Goal: Contribute content

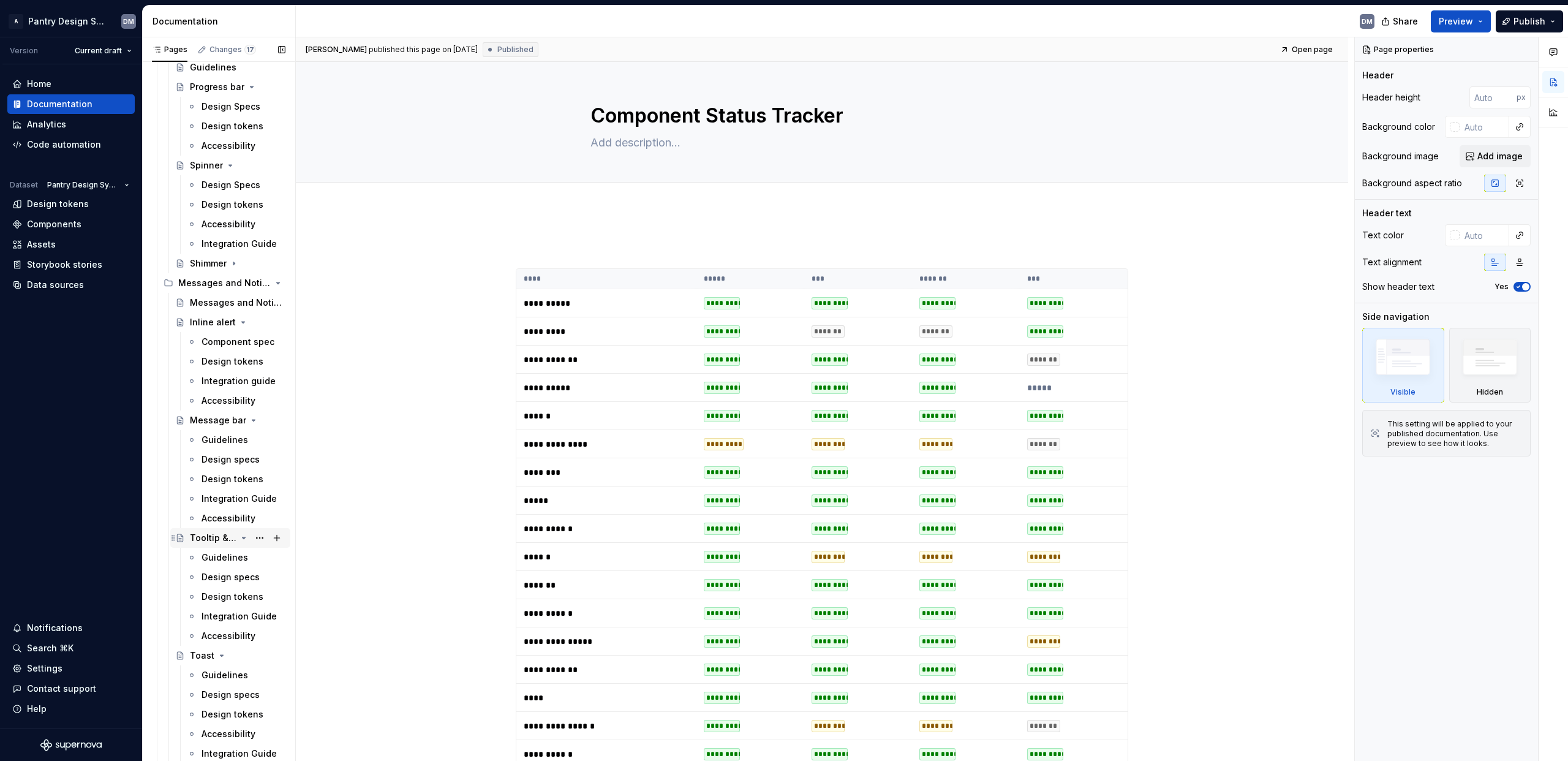
scroll to position [945, 0]
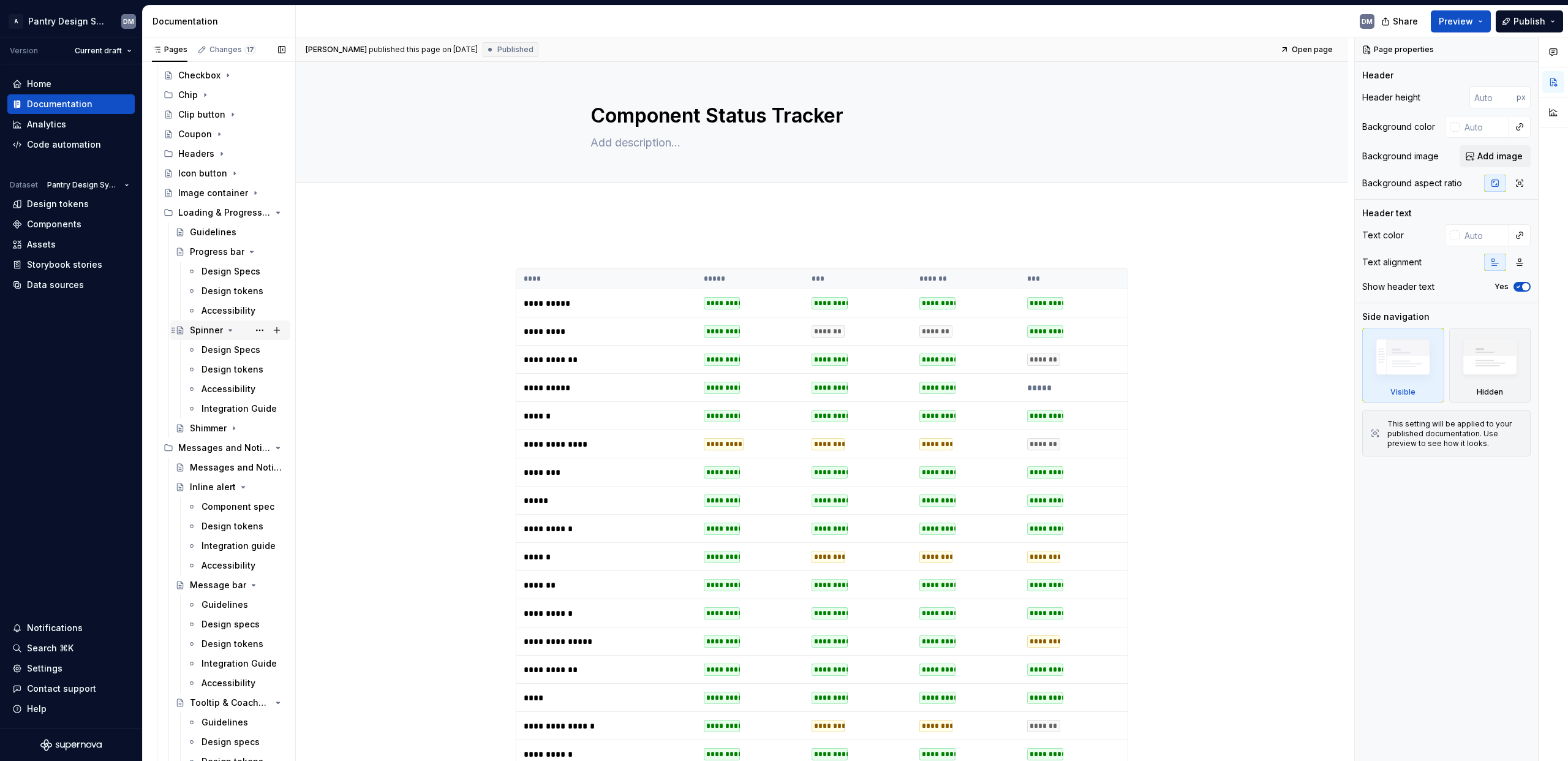
click at [197, 332] on div "Spinner" at bounding box center [206, 330] width 33 height 12
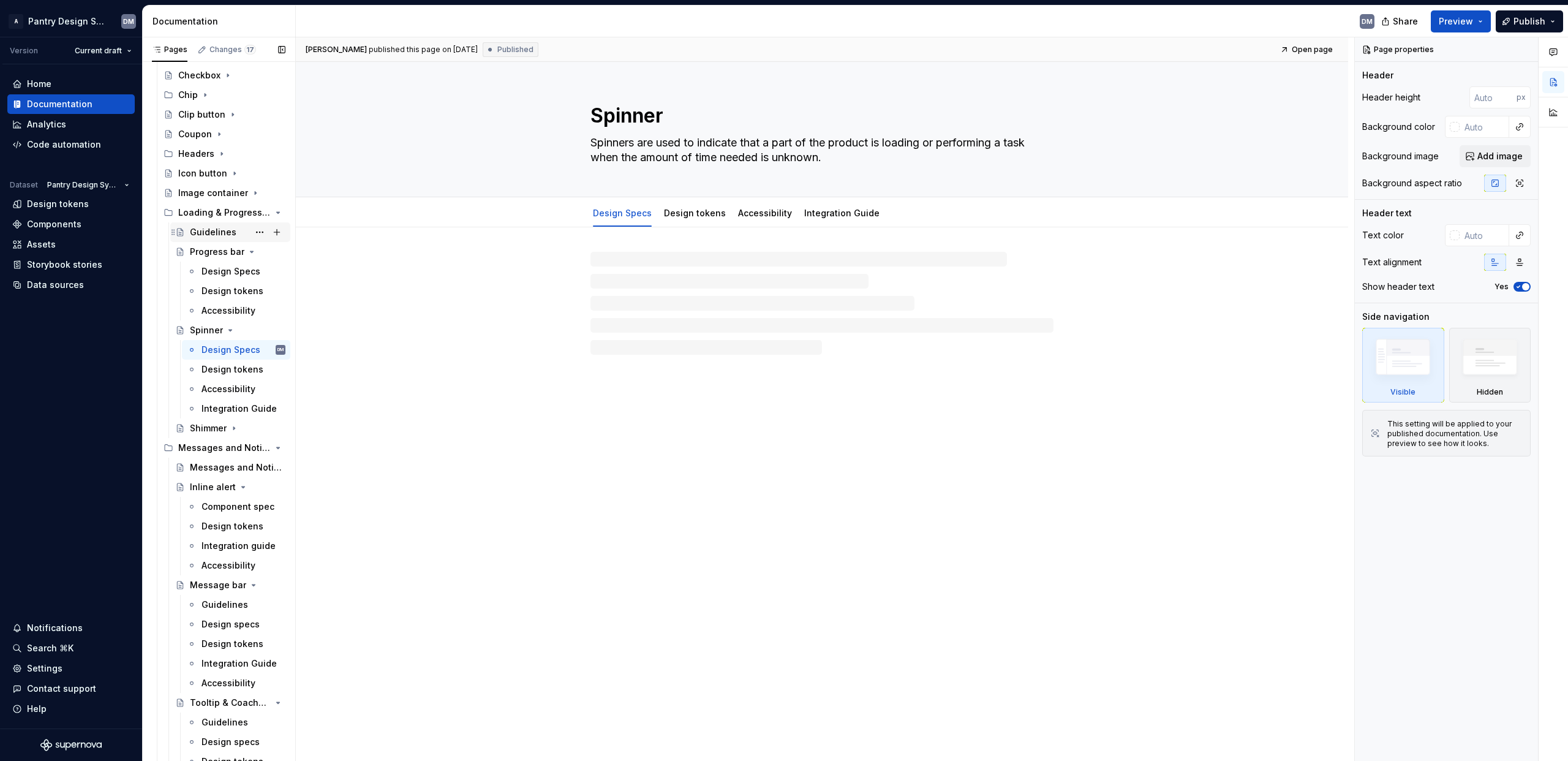
click at [201, 234] on div "Guidelines" at bounding box center [213, 232] width 47 height 12
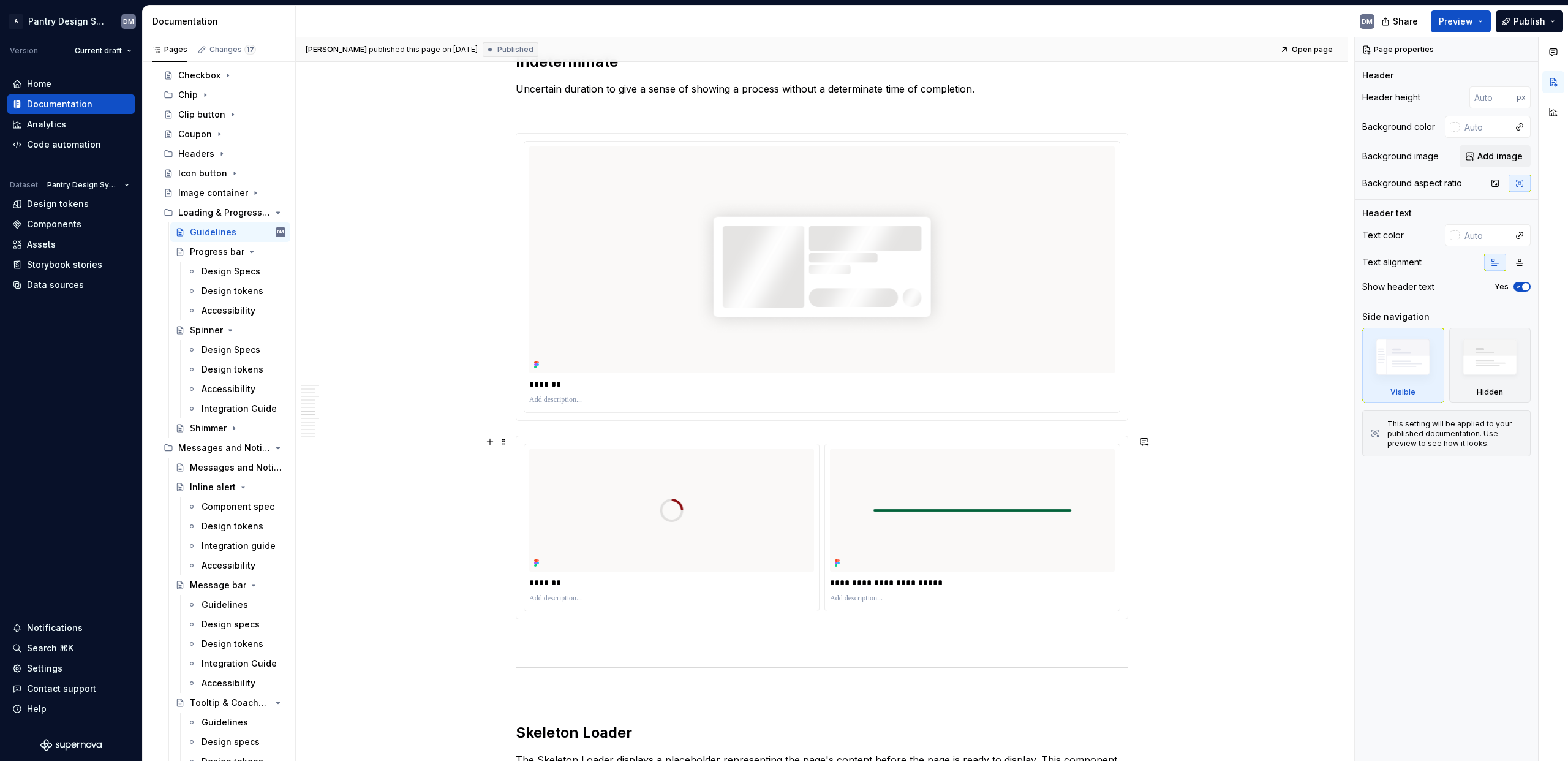
scroll to position [2088, 0]
click at [219, 256] on div "Progress bar" at bounding box center [213, 252] width 47 height 12
click at [229, 274] on div "Design Specs" at bounding box center [225, 271] width 47 height 12
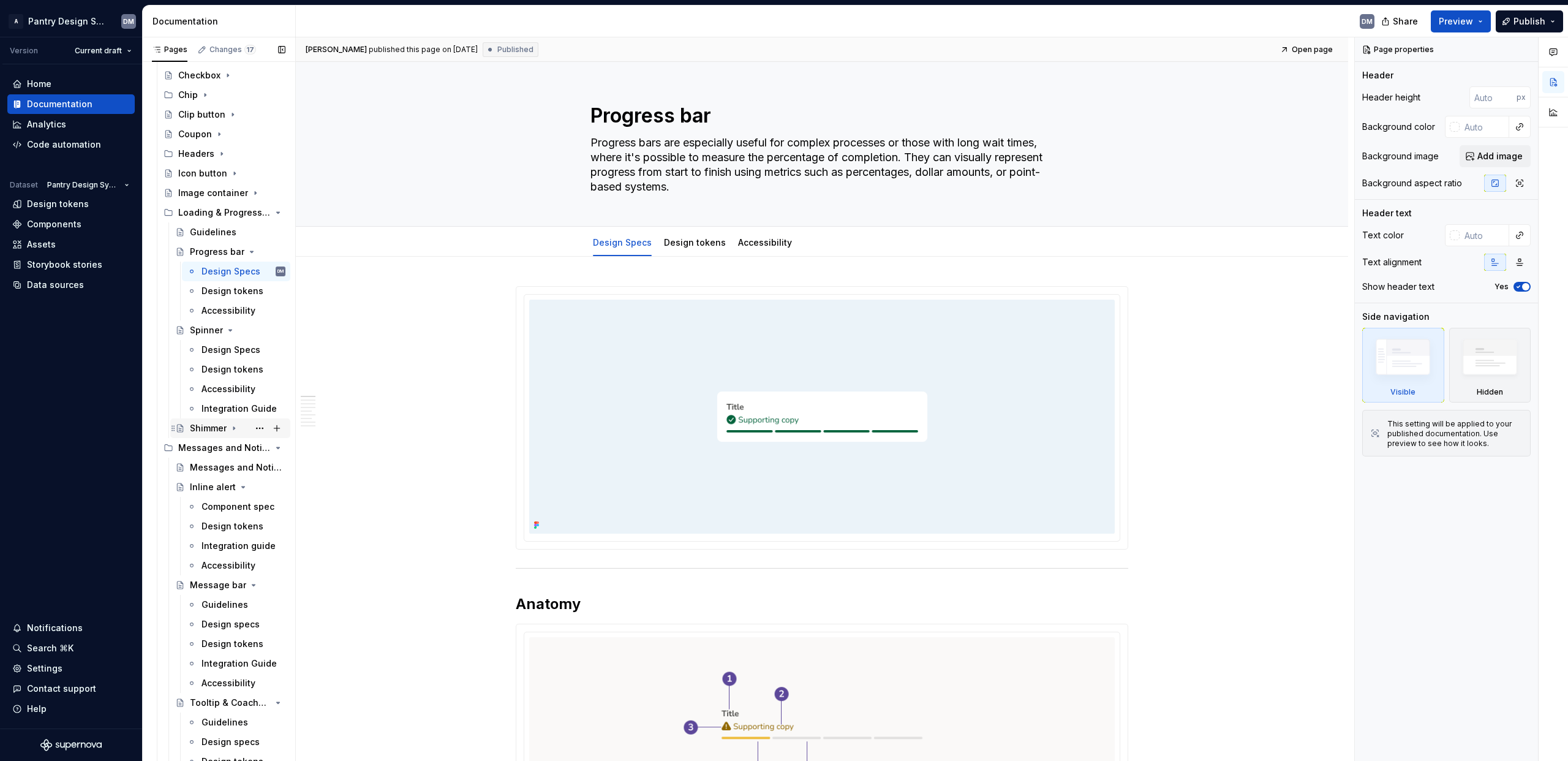
click at [217, 429] on div "Shimmer" at bounding box center [208, 428] width 37 height 12
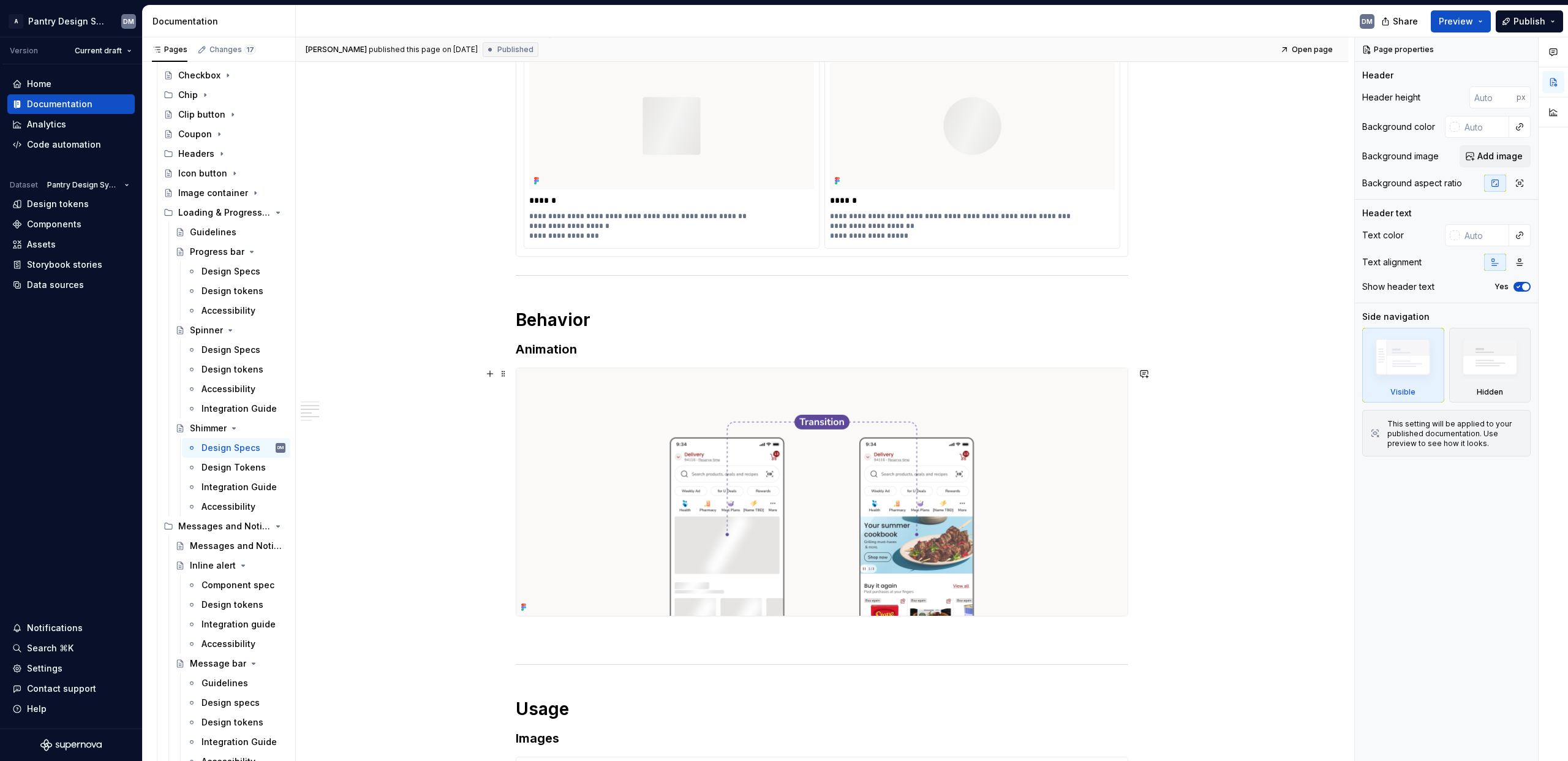
scroll to position [1123, 0]
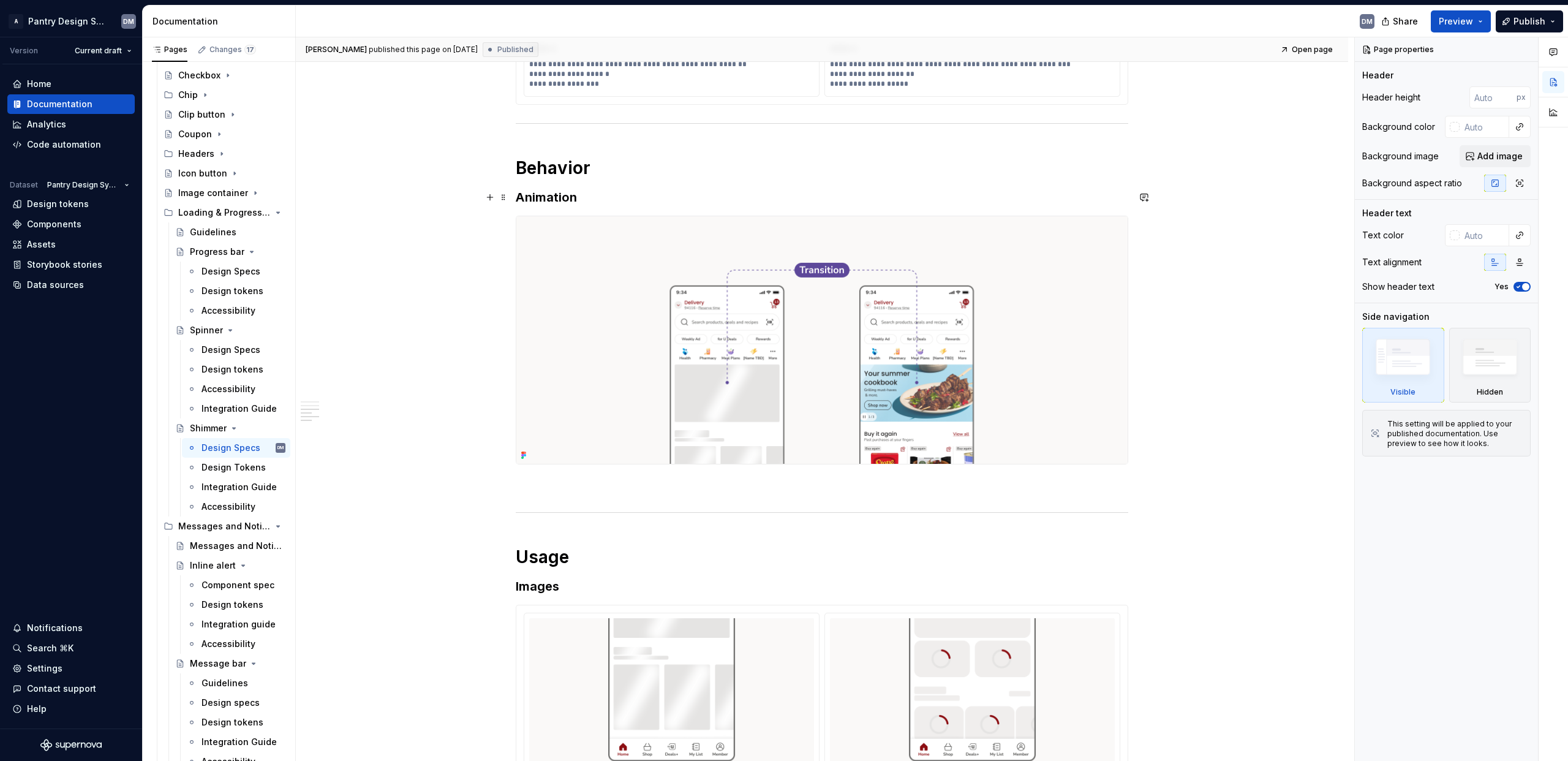
click at [585, 202] on h3 "Animation" at bounding box center [822, 197] width 613 height 17
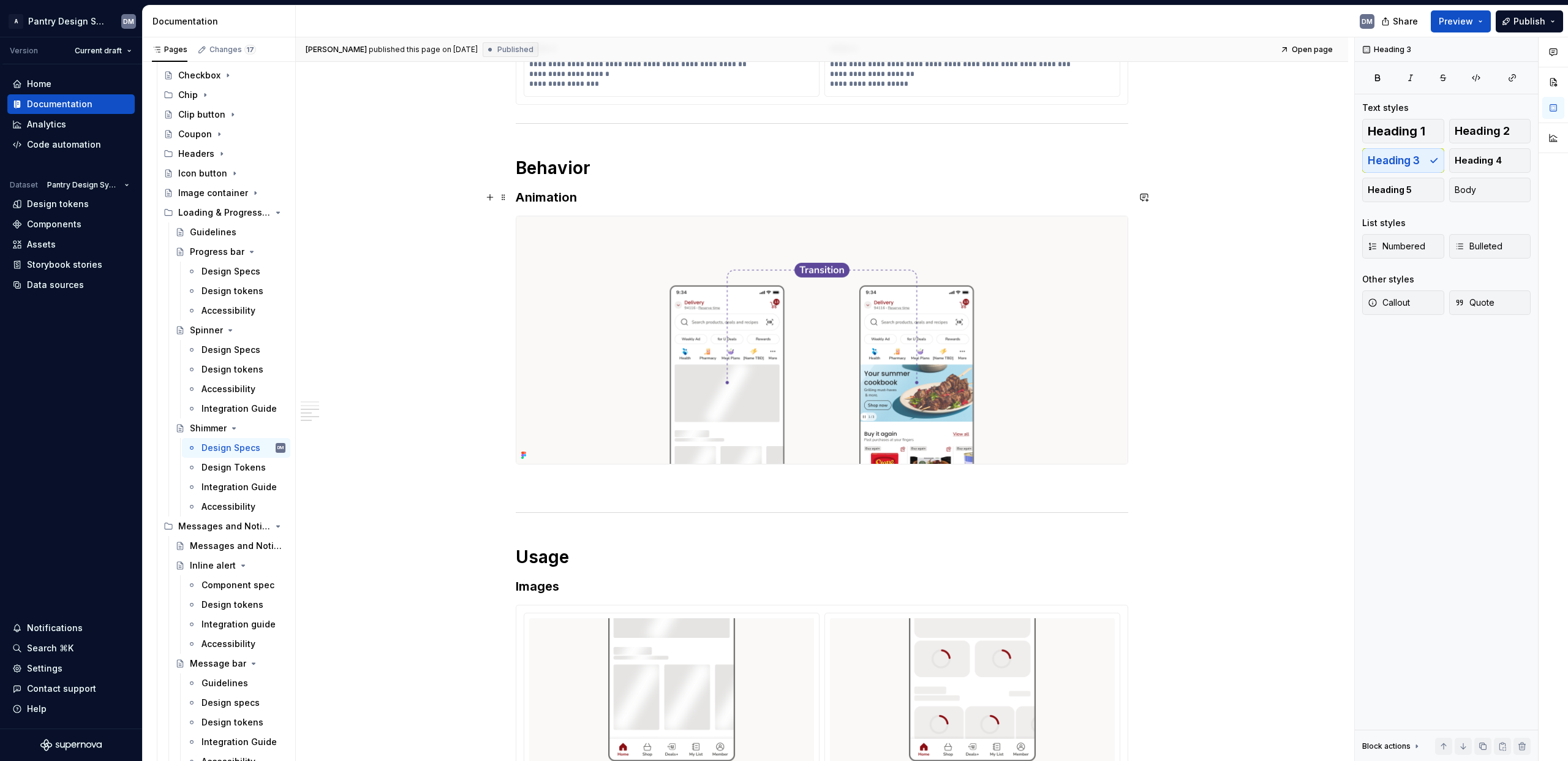
click at [517, 196] on h3 "Animation" at bounding box center [822, 197] width 613 height 17
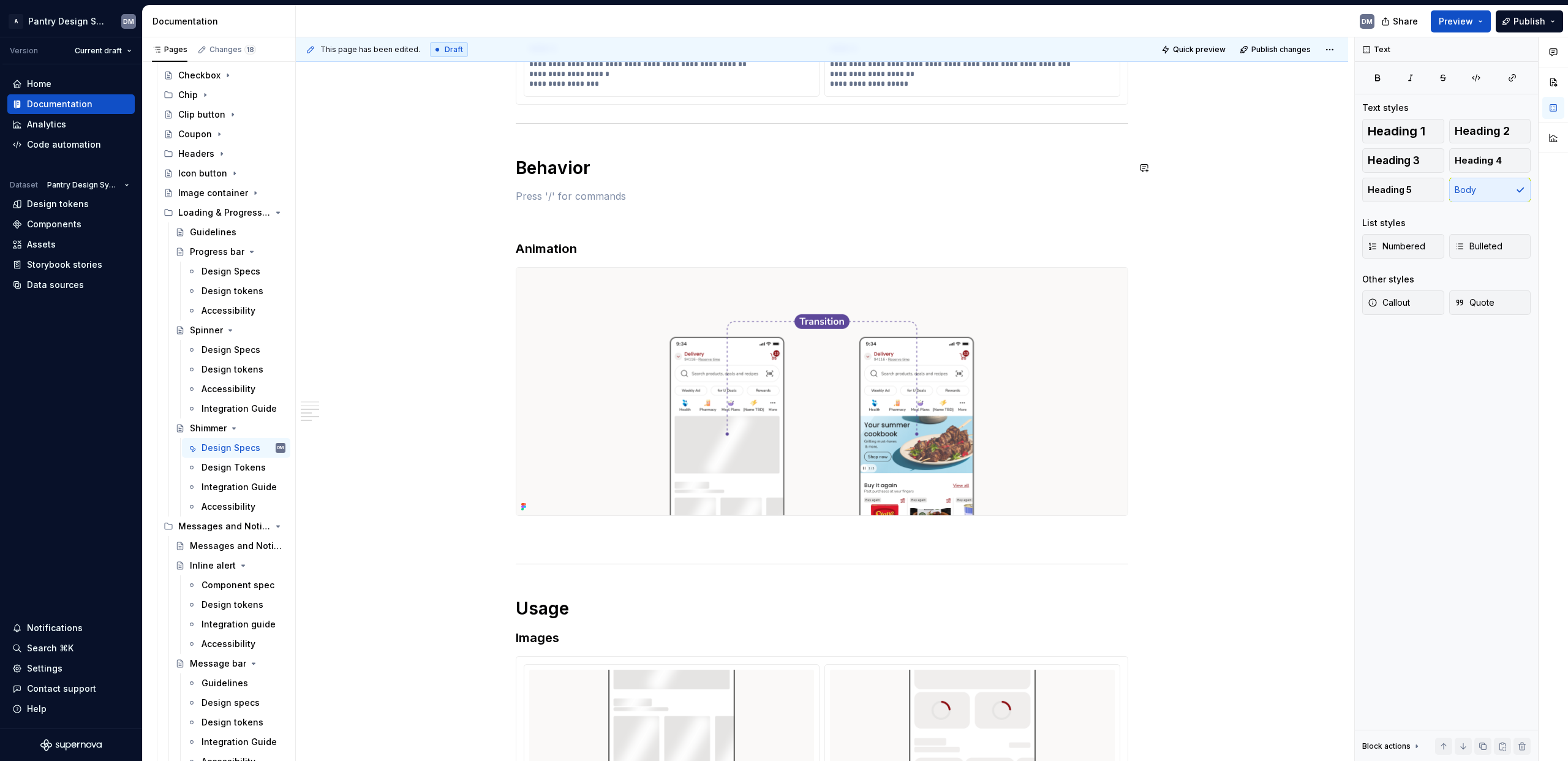
type textarea "*"
click at [491, 196] on button "button" at bounding box center [490, 196] width 17 height 17
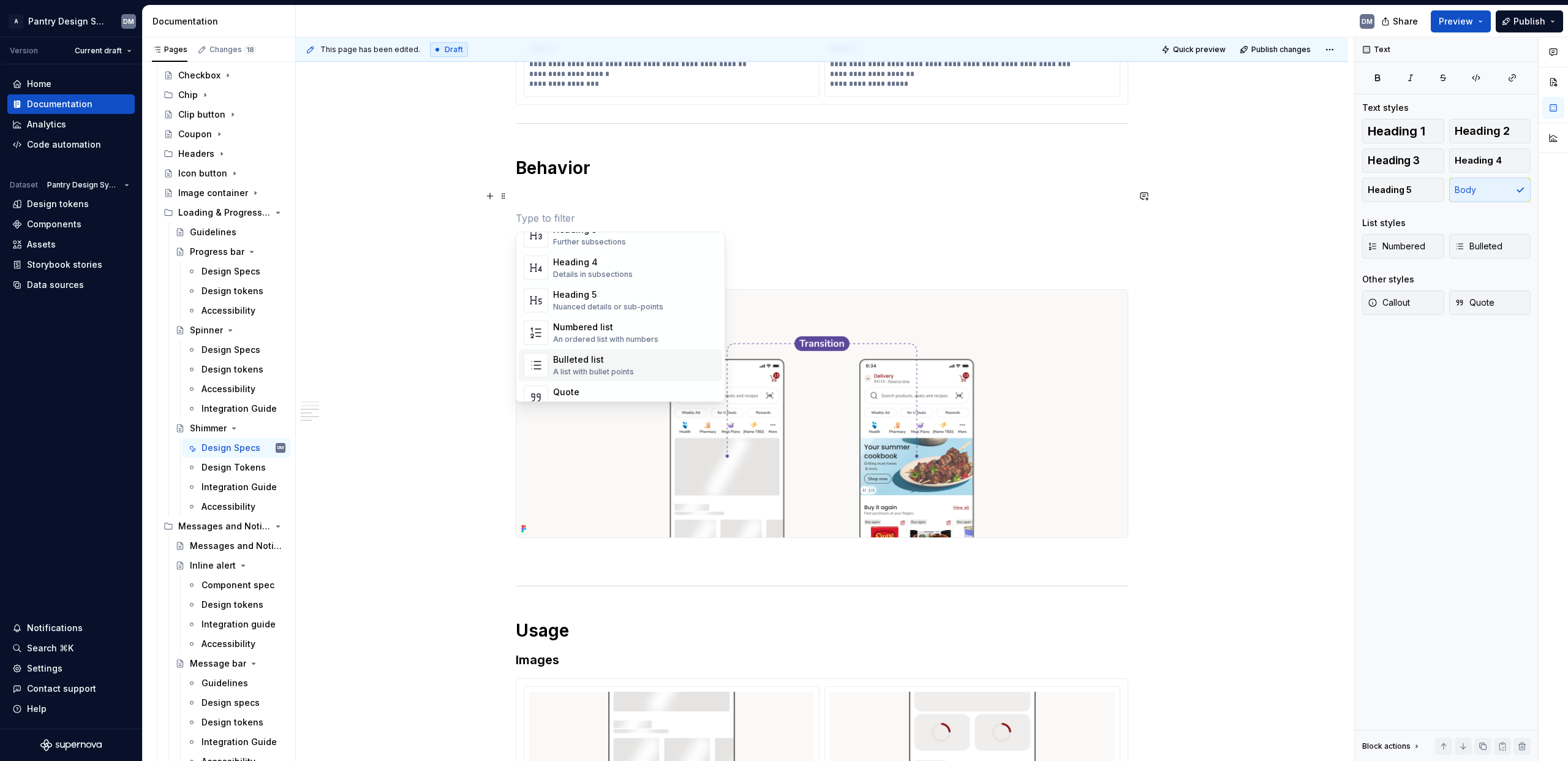
scroll to position [162, 0]
click at [766, 245] on p at bounding box center [822, 240] width 613 height 14
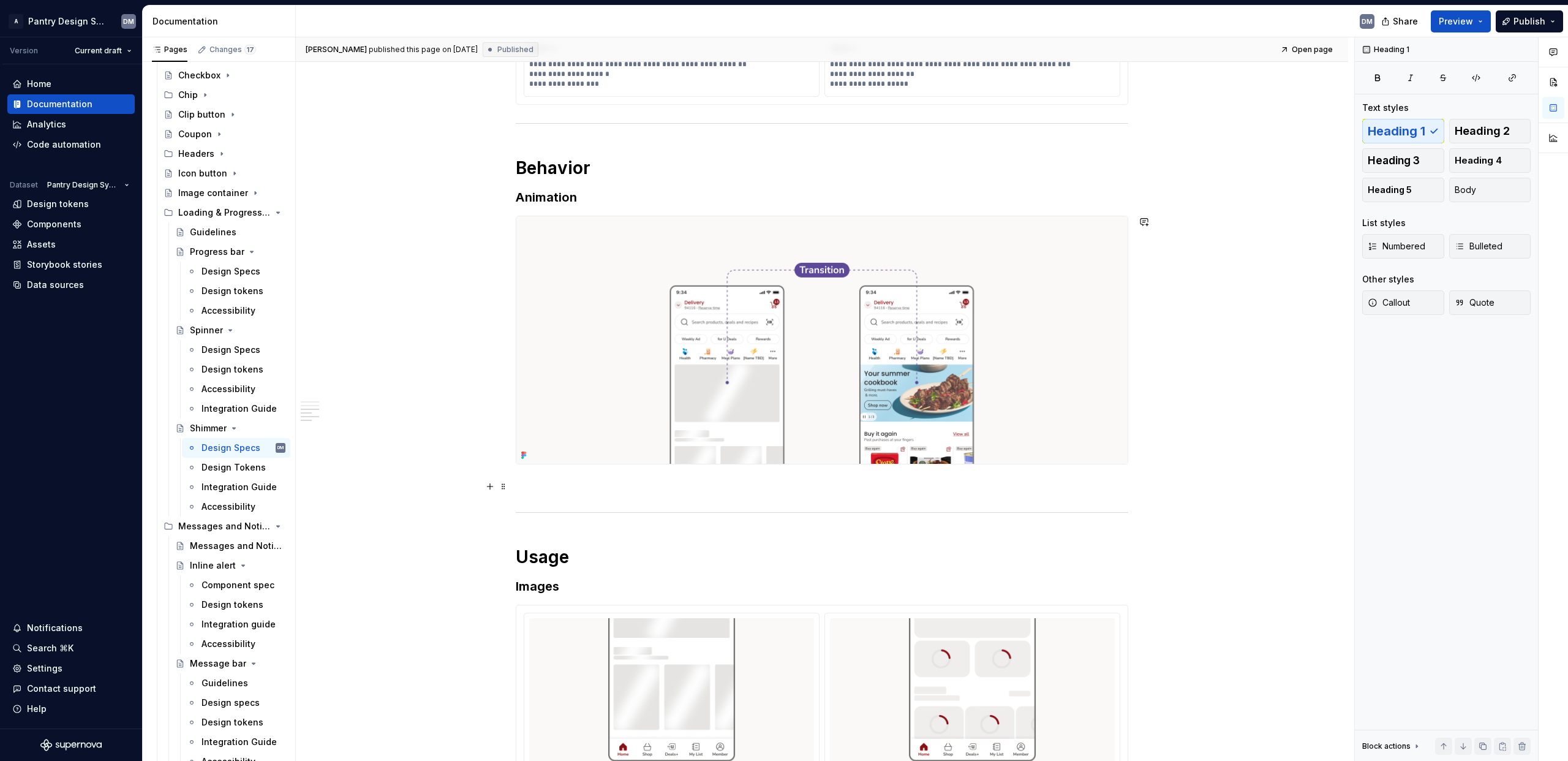
click at [561, 429] on p at bounding box center [822, 486] width 613 height 14
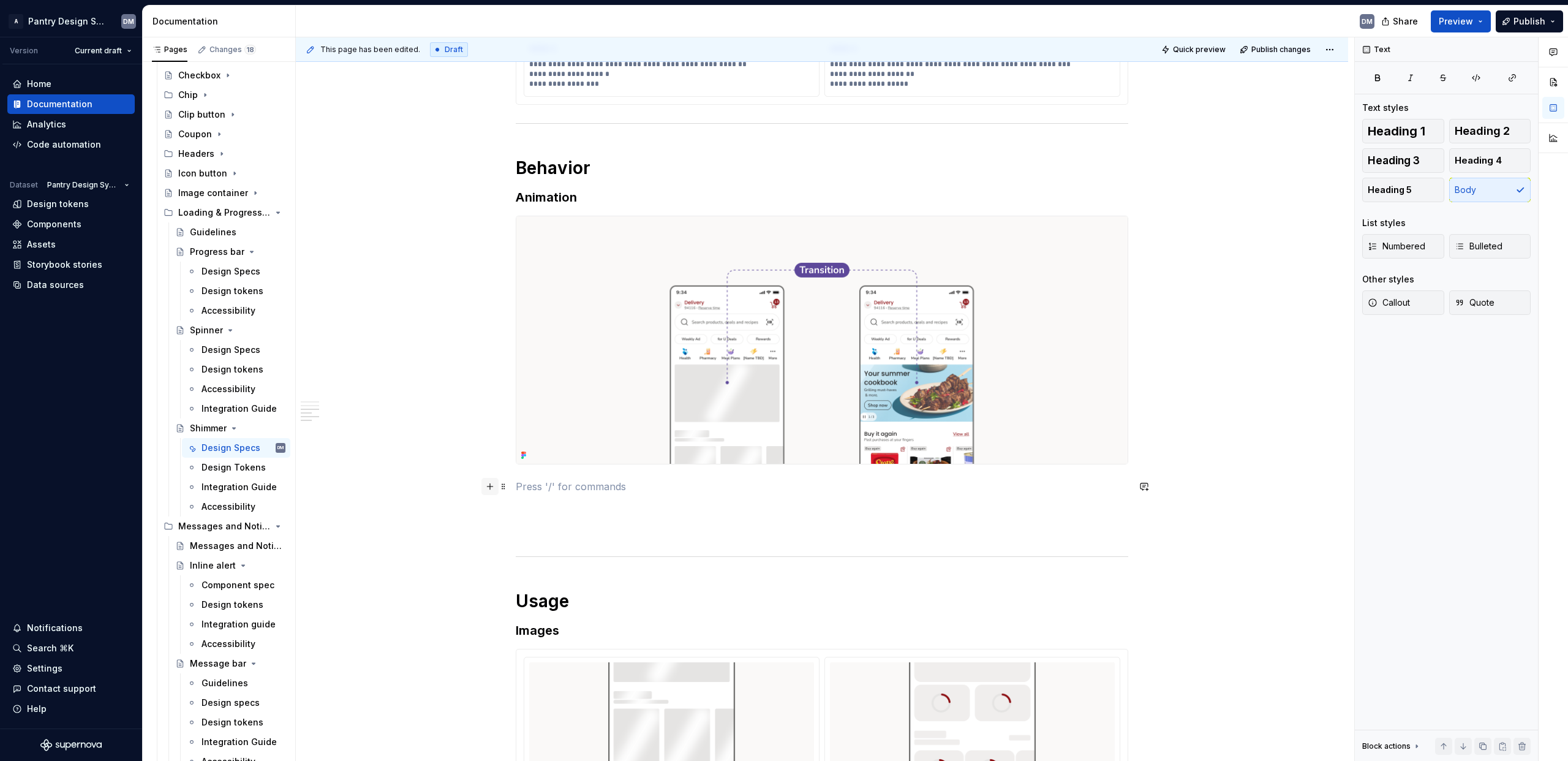
click at [486, 429] on button "button" at bounding box center [490, 486] width 17 height 17
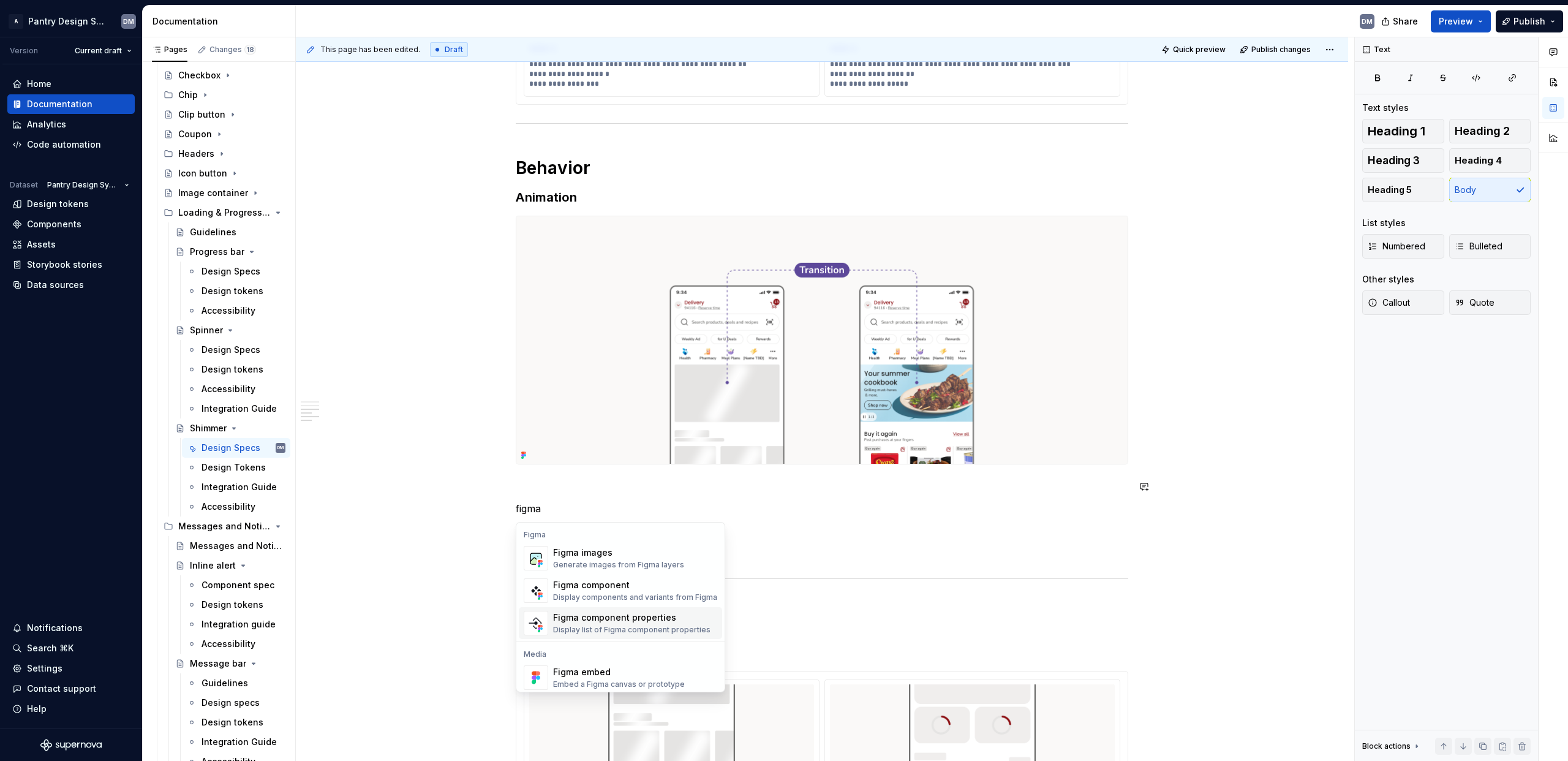
scroll to position [37, 0]
click at [587, 429] on div "Figma embed" at bounding box center [619, 636] width 131 height 12
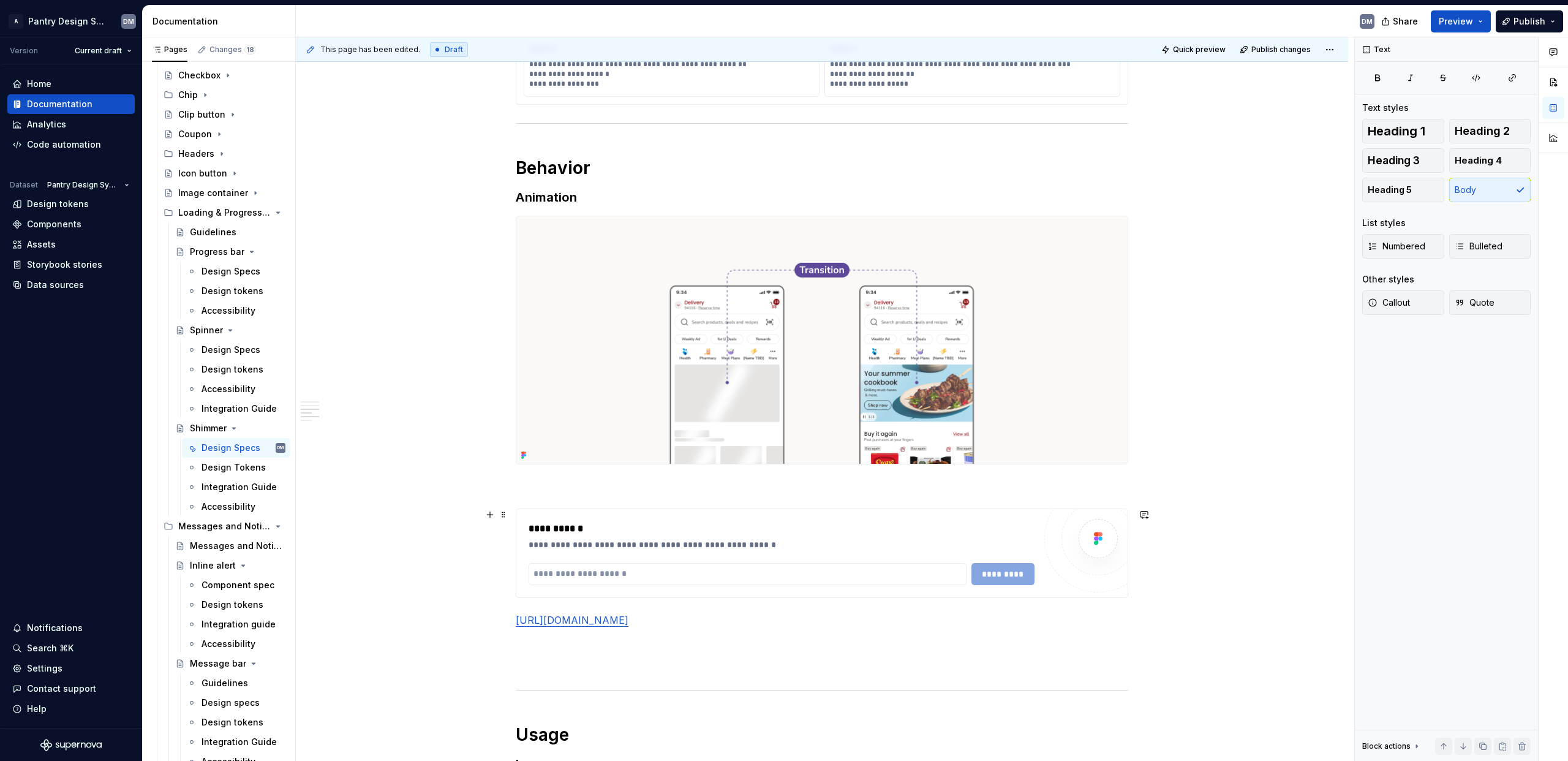
type textarea "*"
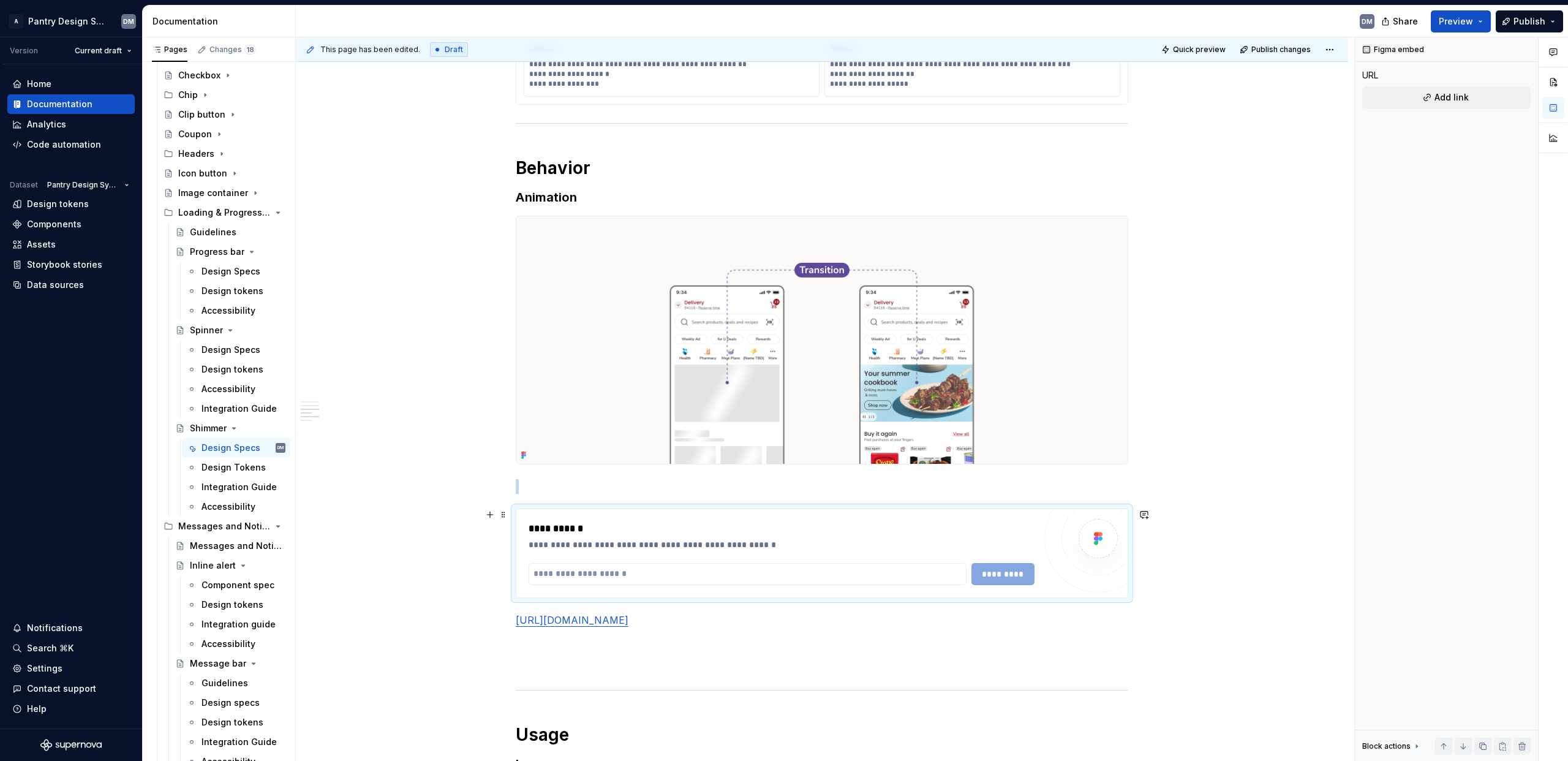
click at [579, 429] on div "**********" at bounding box center [781, 553] width 506 height 64
click at [593, 429] on input "text" at bounding box center [748, 574] width 438 height 22
paste input "**********"
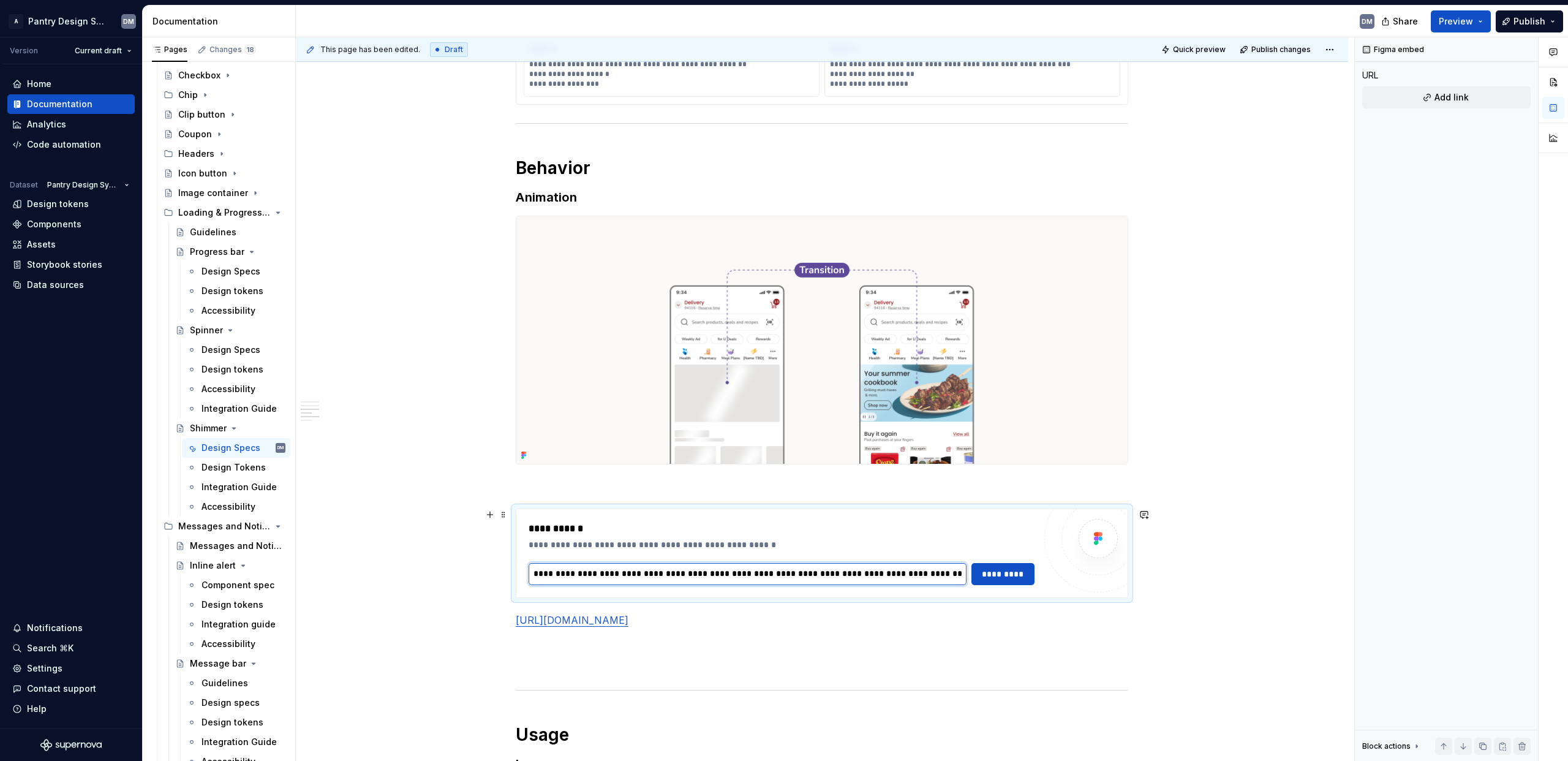
scroll to position [0, 594]
type input "**********"
click at [881, 429] on span "*********" at bounding box center [1004, 574] width 48 height 12
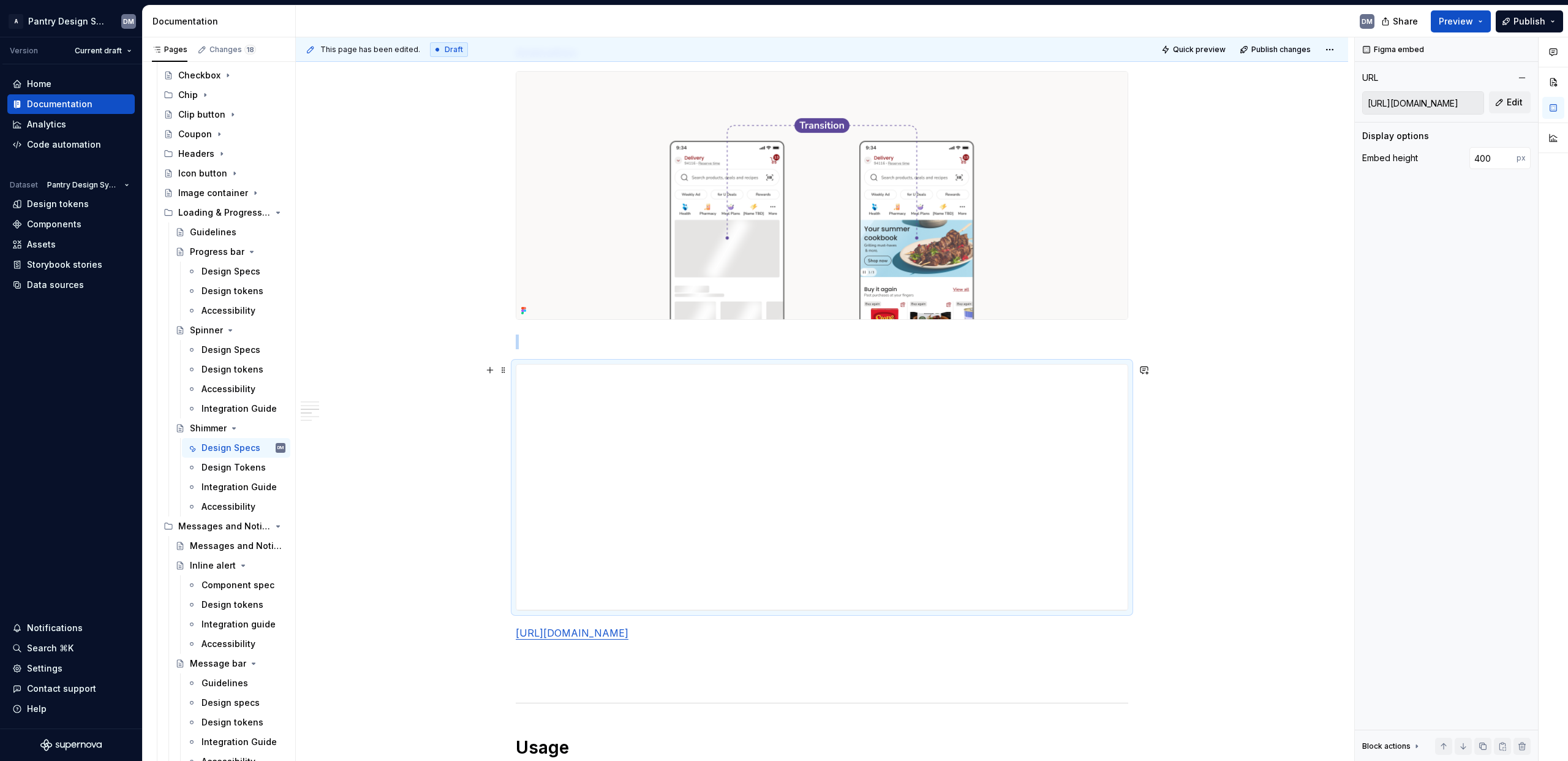
scroll to position [1269, 0]
click at [881, 429] on div "**********" at bounding box center [822, 486] width 611 height 245
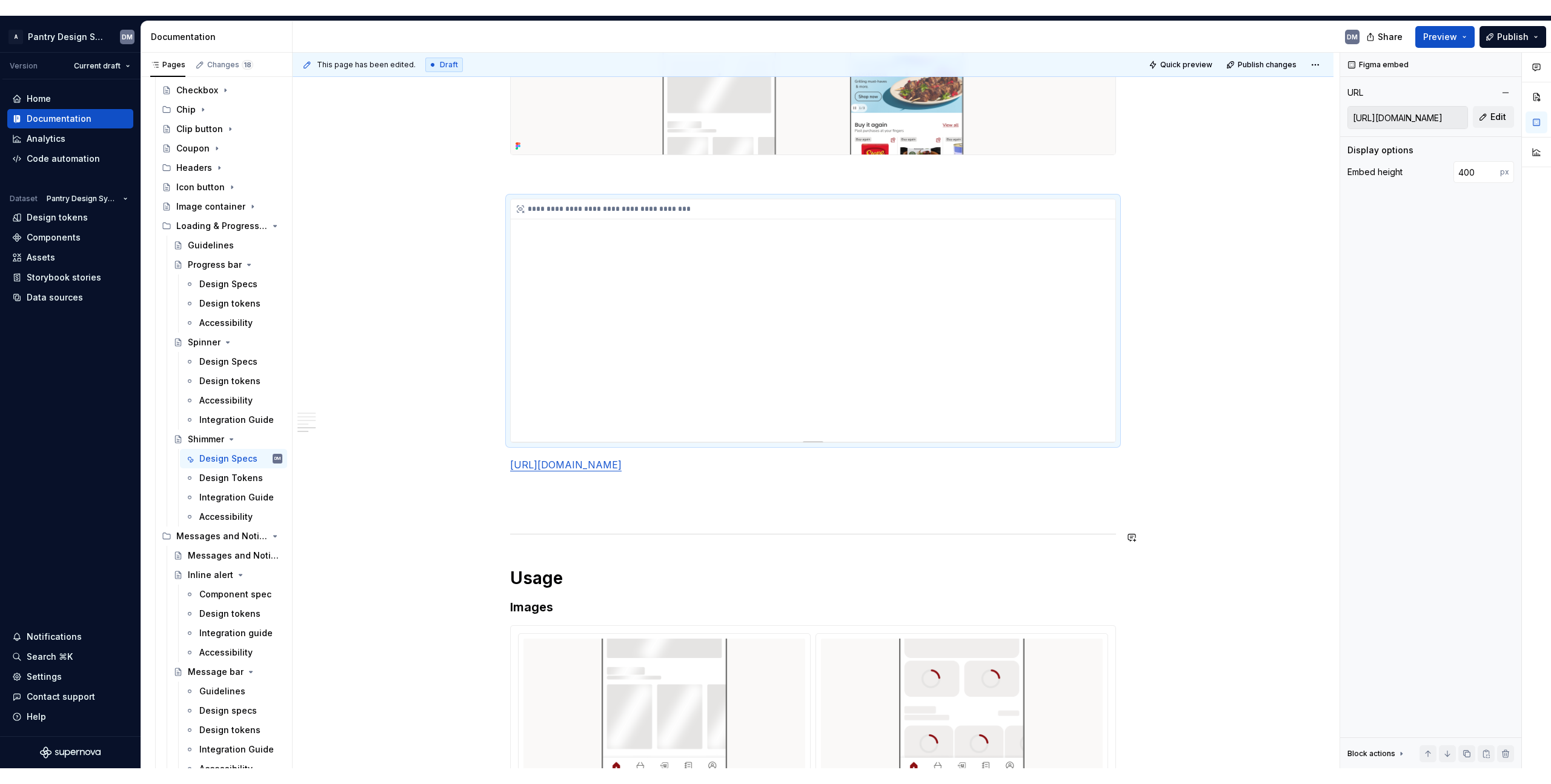
scroll to position [1437, 0]
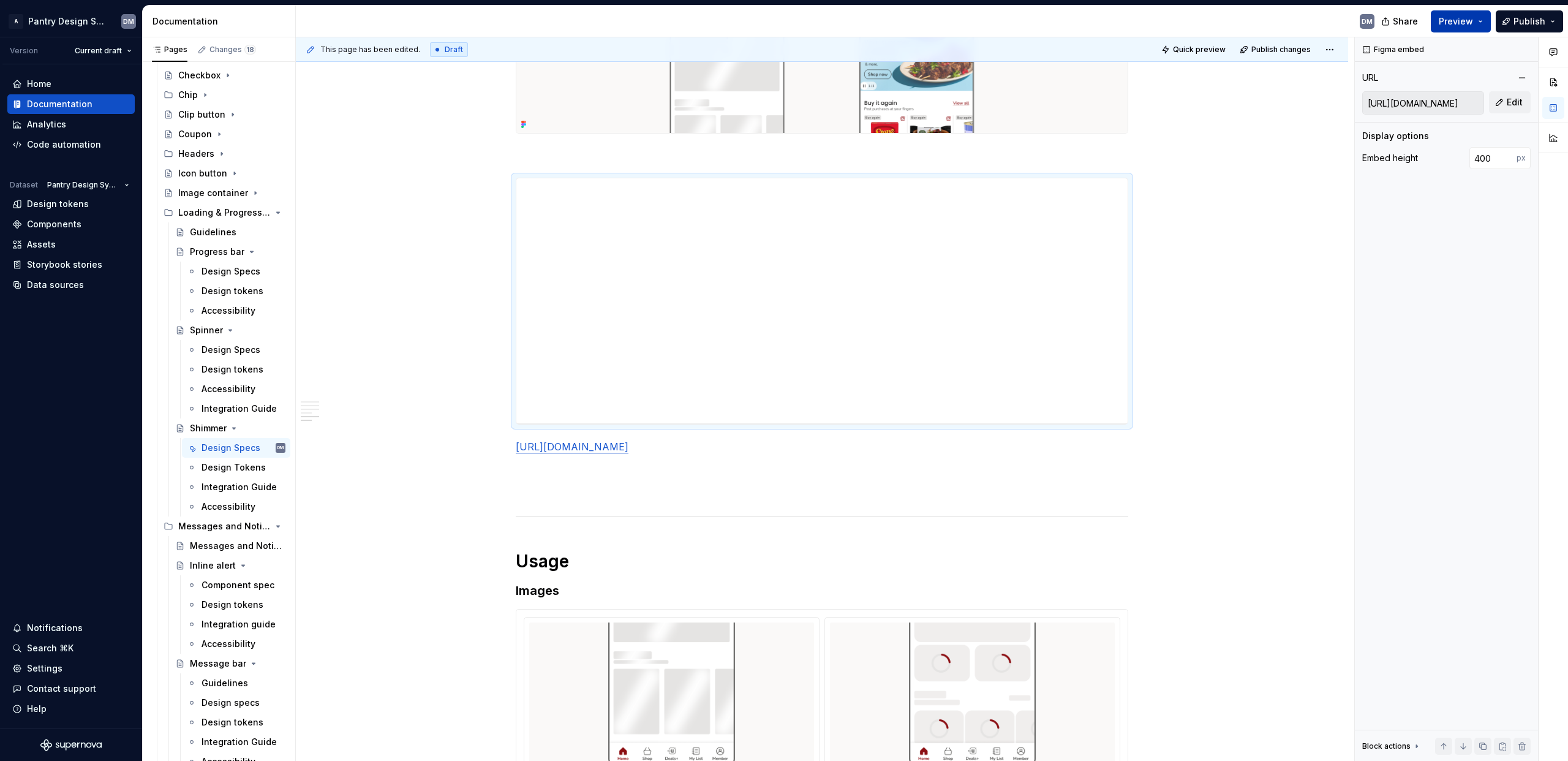
click at [881, 20] on span "Preview" at bounding box center [1456, 21] width 34 height 12
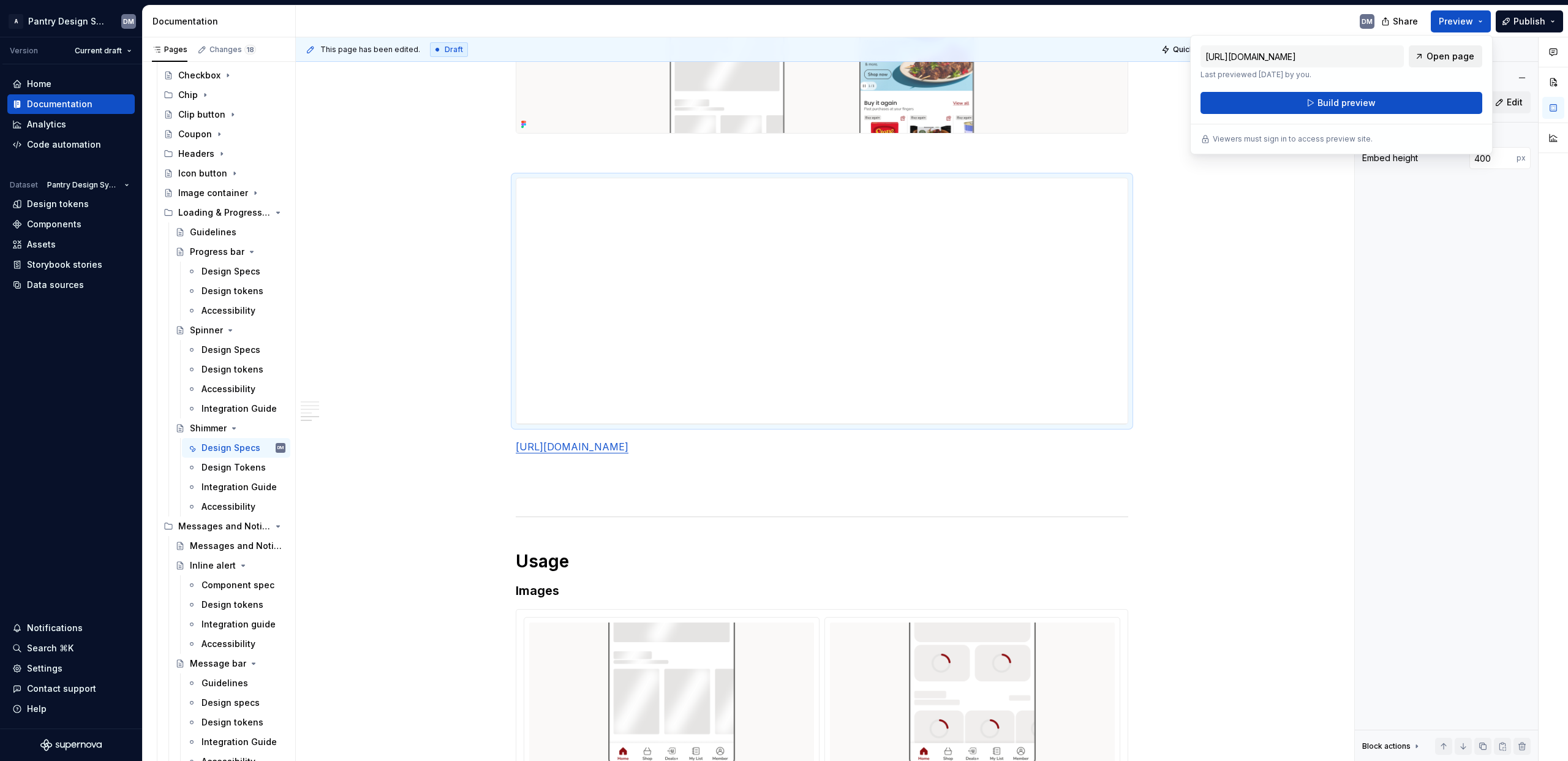
click at [881, 57] on span "Open page" at bounding box center [1451, 56] width 48 height 12
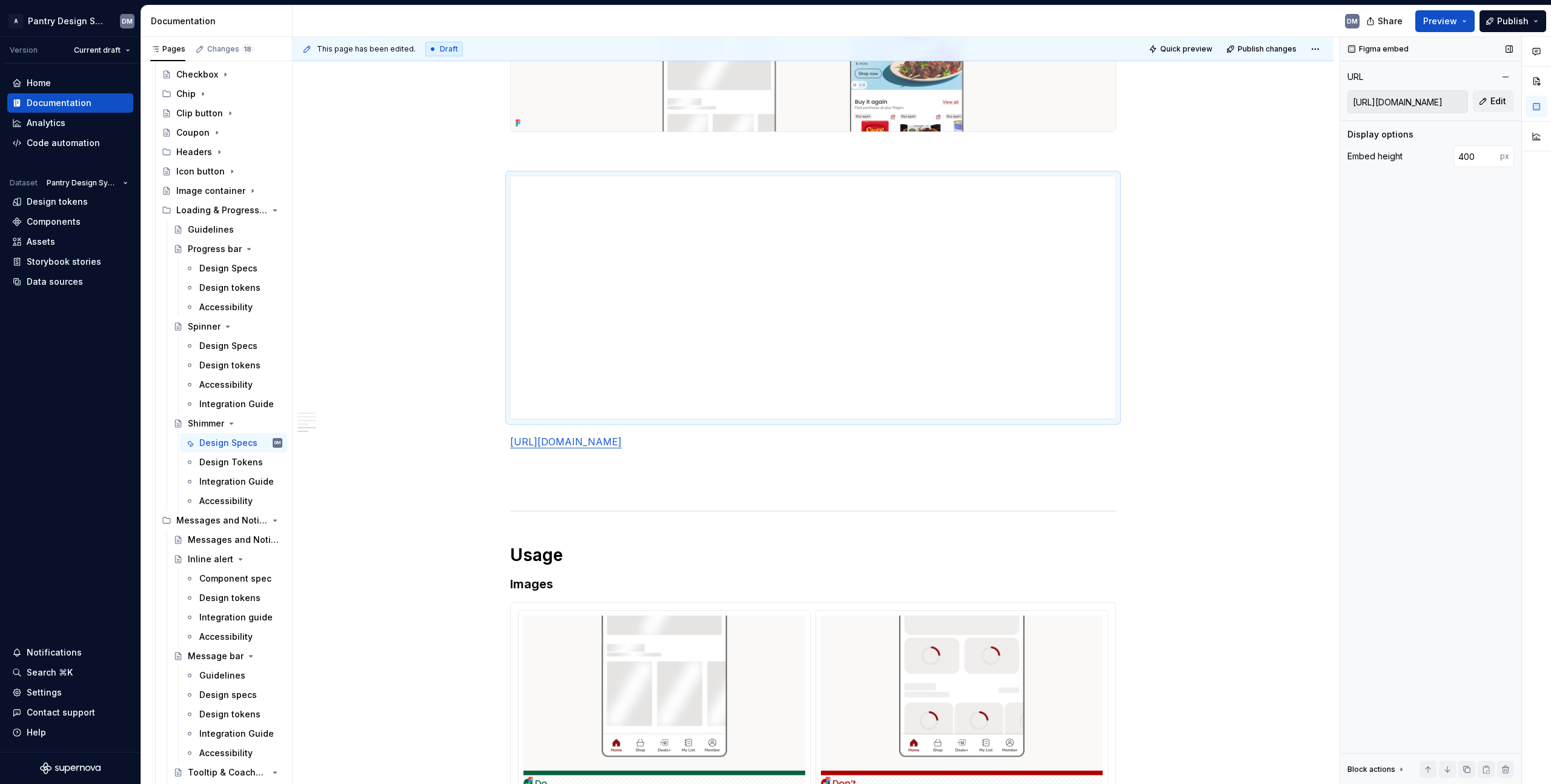
click at [872, 336] on div "Figma embed URL [URL][DOMAIN_NAME] Edit Display options Embed height 400 px Blo…" at bounding box center [1431, 411] width 182 height 747
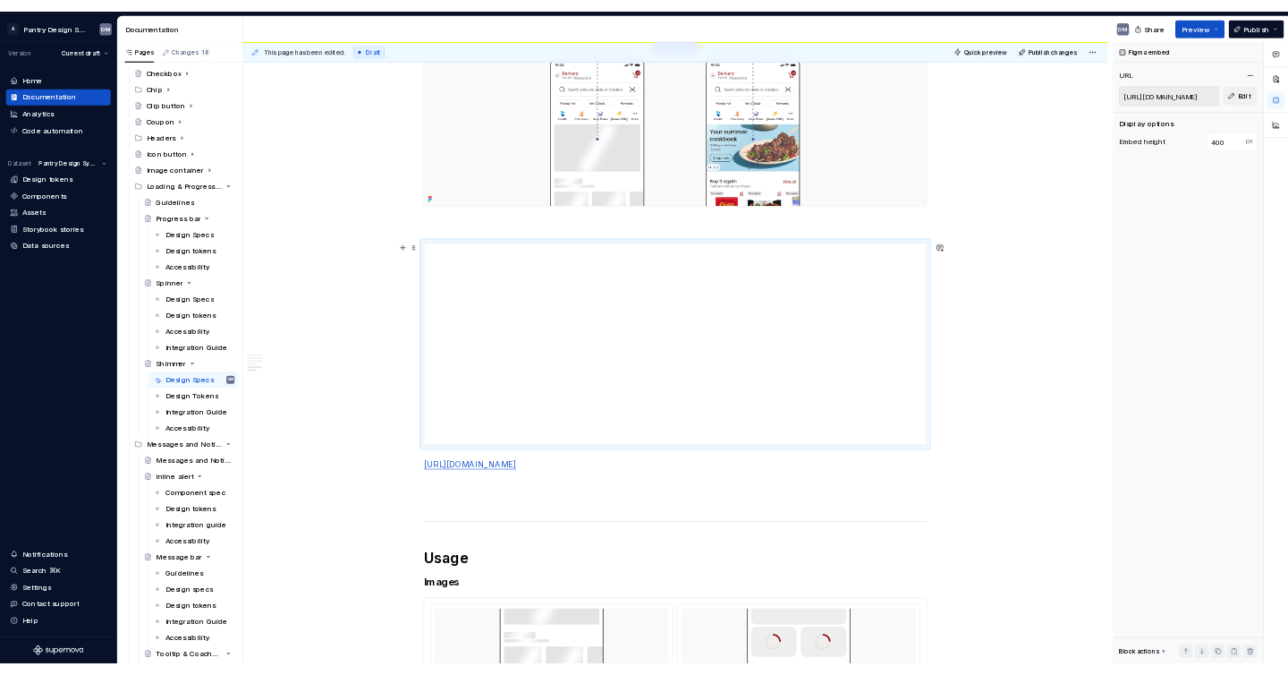
scroll to position [1967, 0]
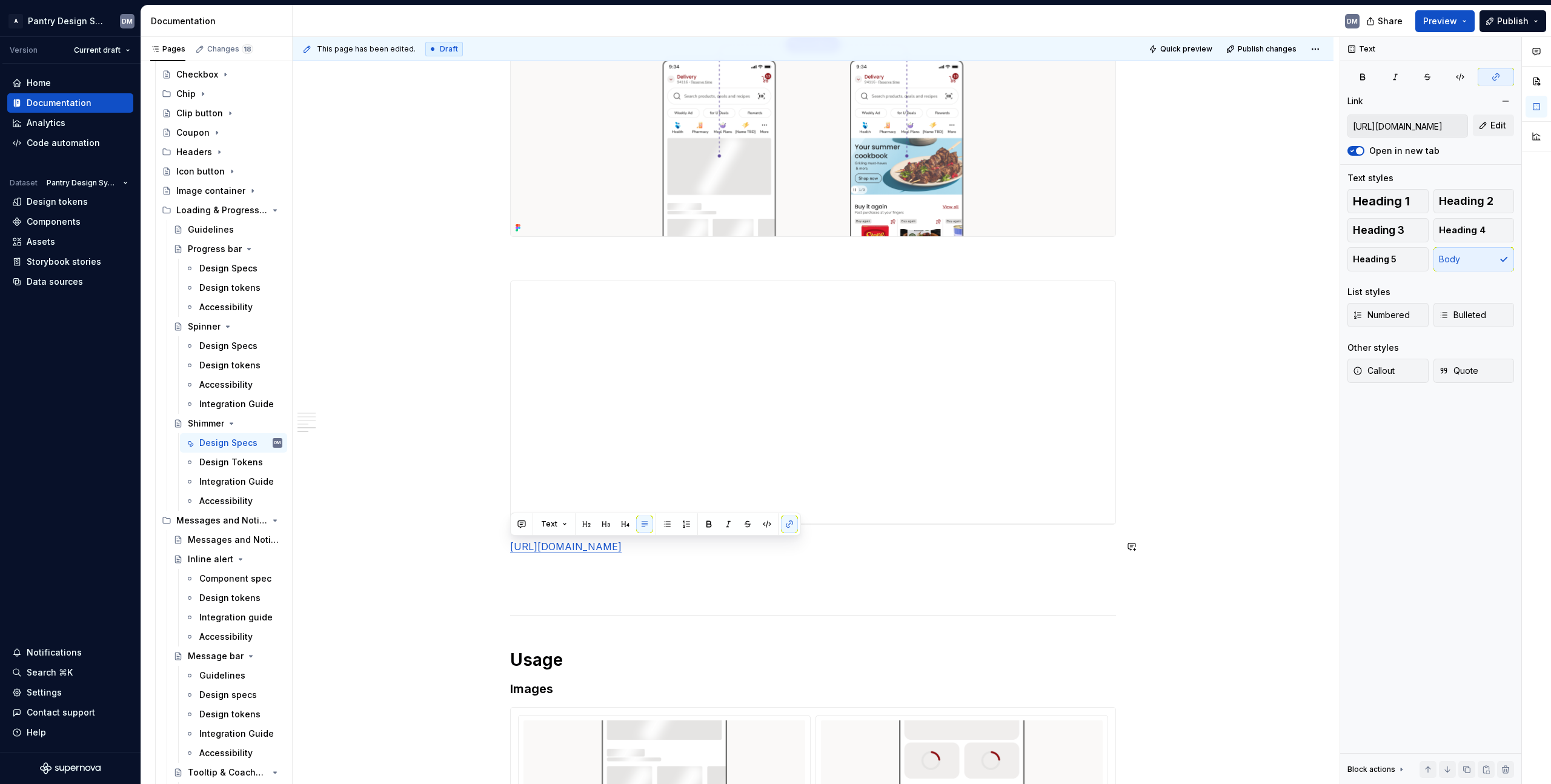
drag, startPoint x: 591, startPoint y: 580, endPoint x: 453, endPoint y: 538, distance: 144.2
click at [453, 424] on div "**********" at bounding box center [813, 25] width 1041 height 2266
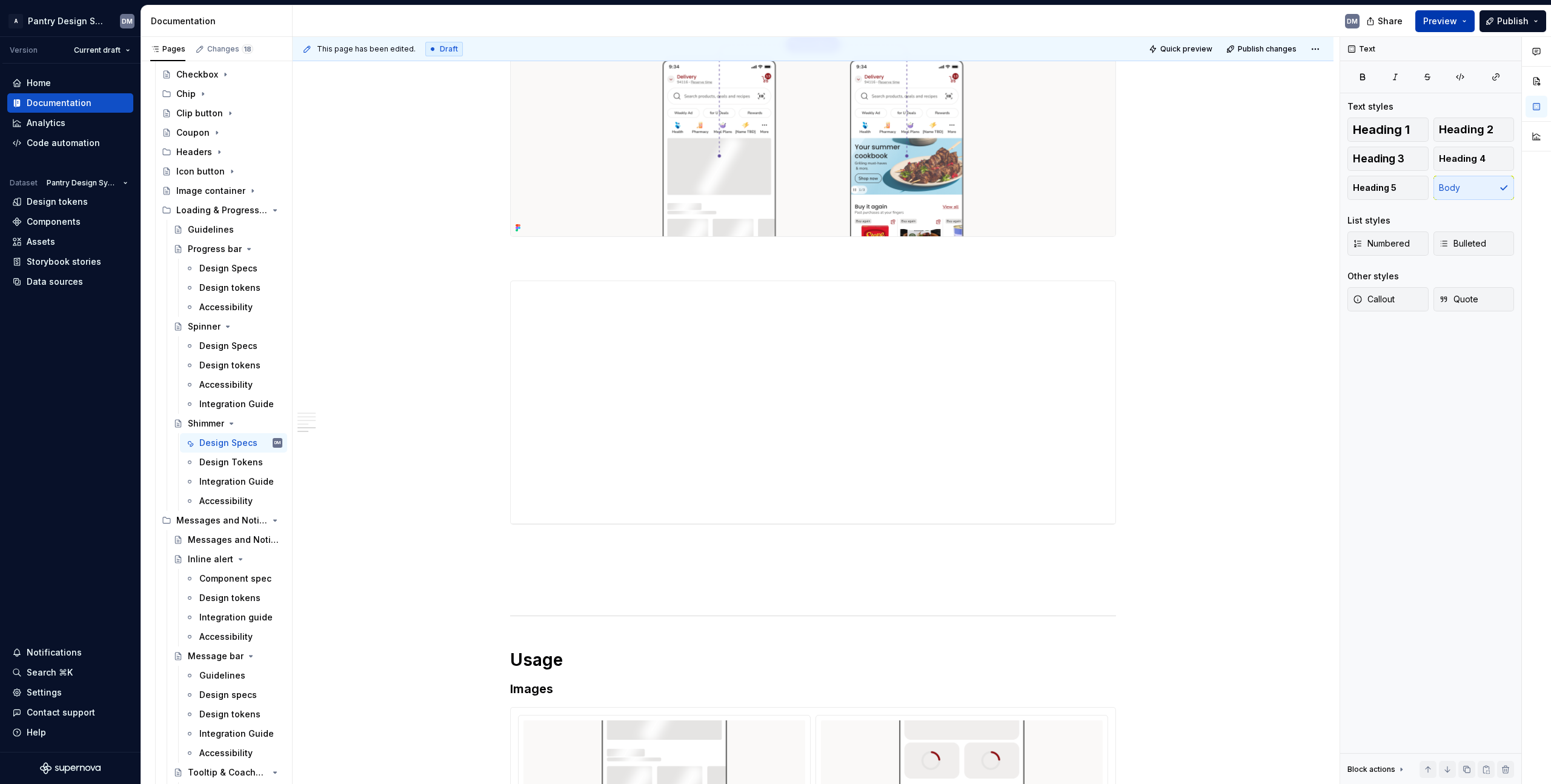
click at [872, 26] on span "Preview" at bounding box center [1441, 21] width 34 height 12
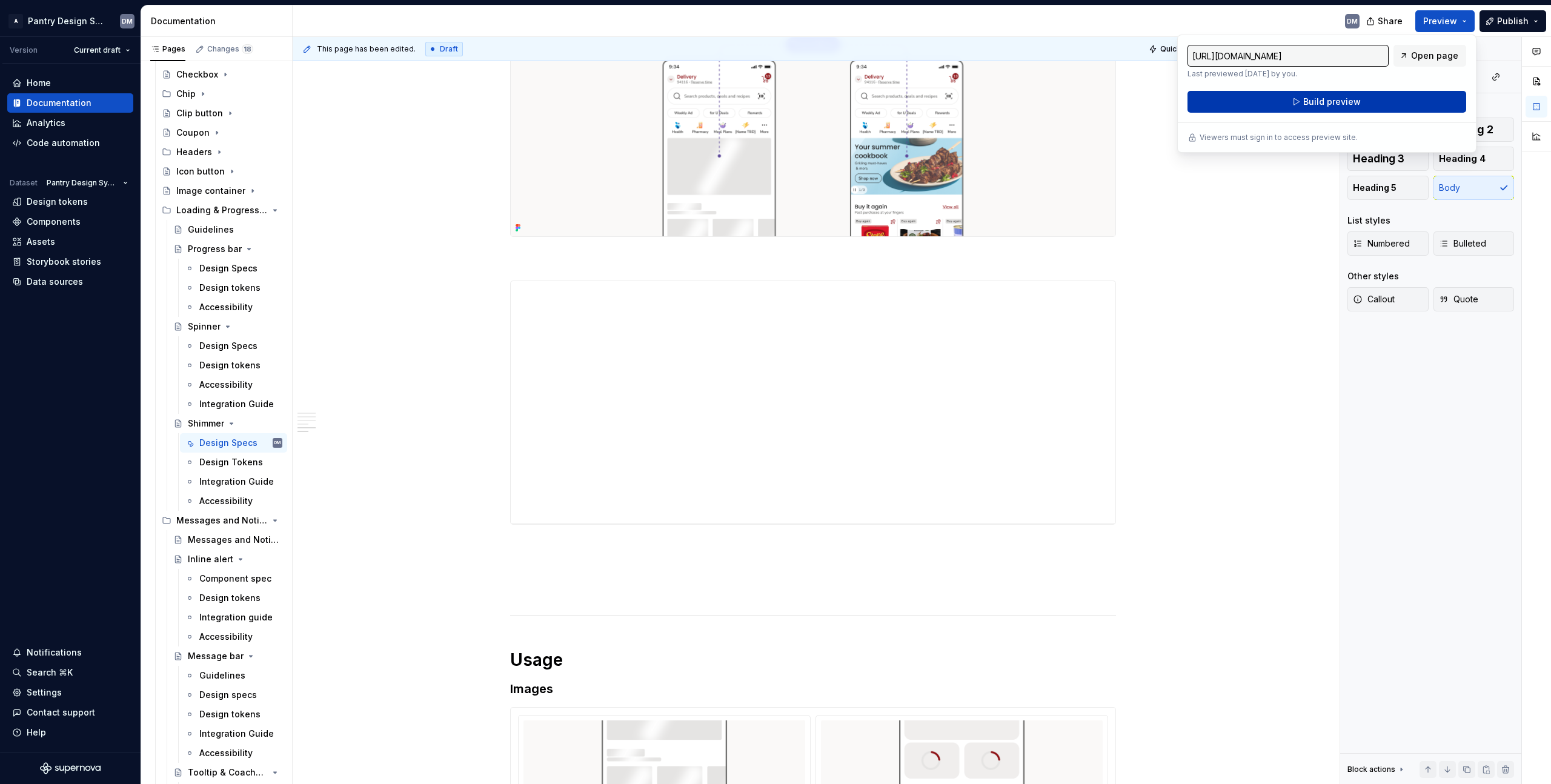
click at [872, 99] on button "Build preview" at bounding box center [1327, 102] width 279 height 22
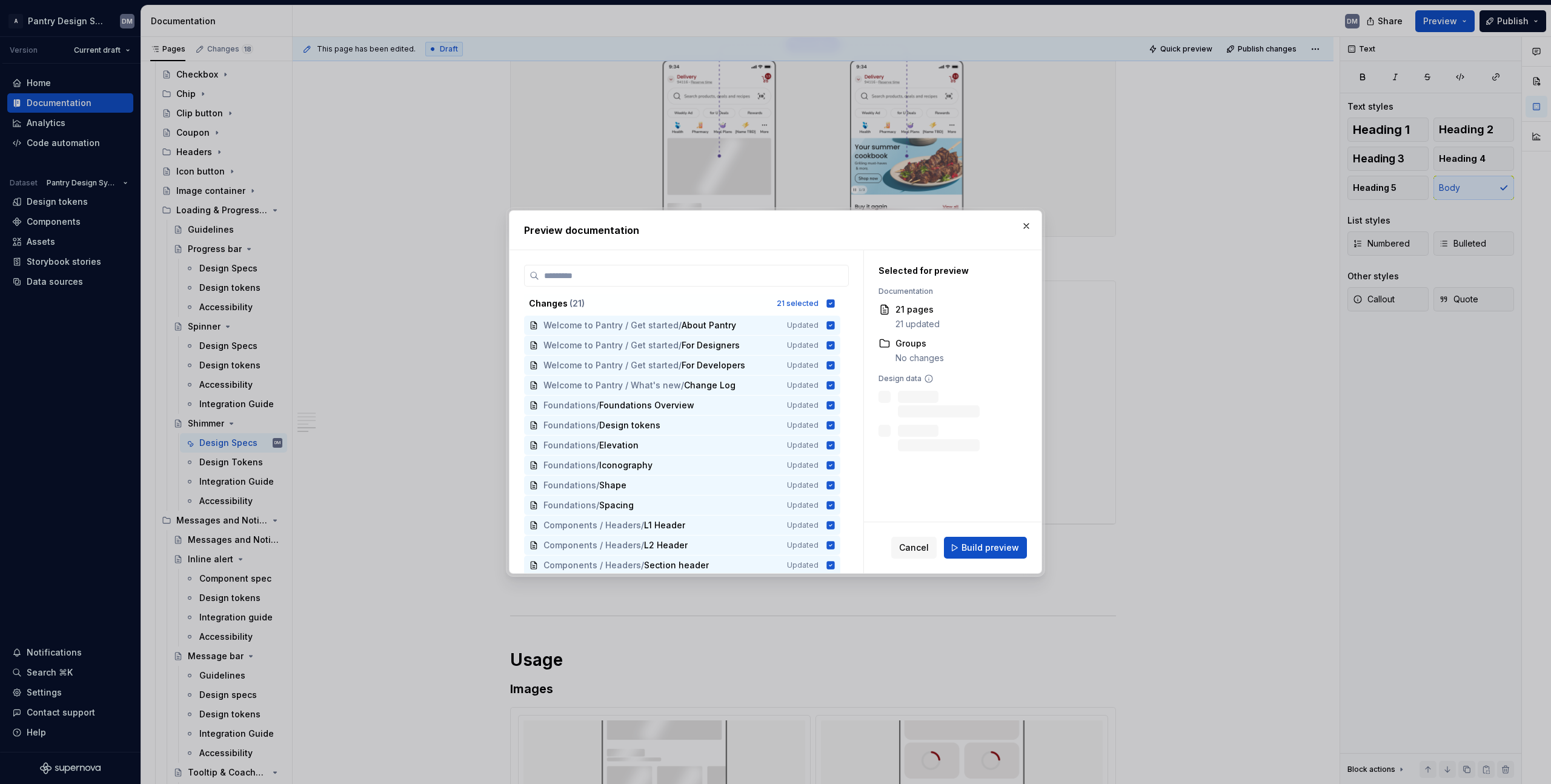
type textarea "*"
click at [831, 302] on icon at bounding box center [831, 303] width 8 height 8
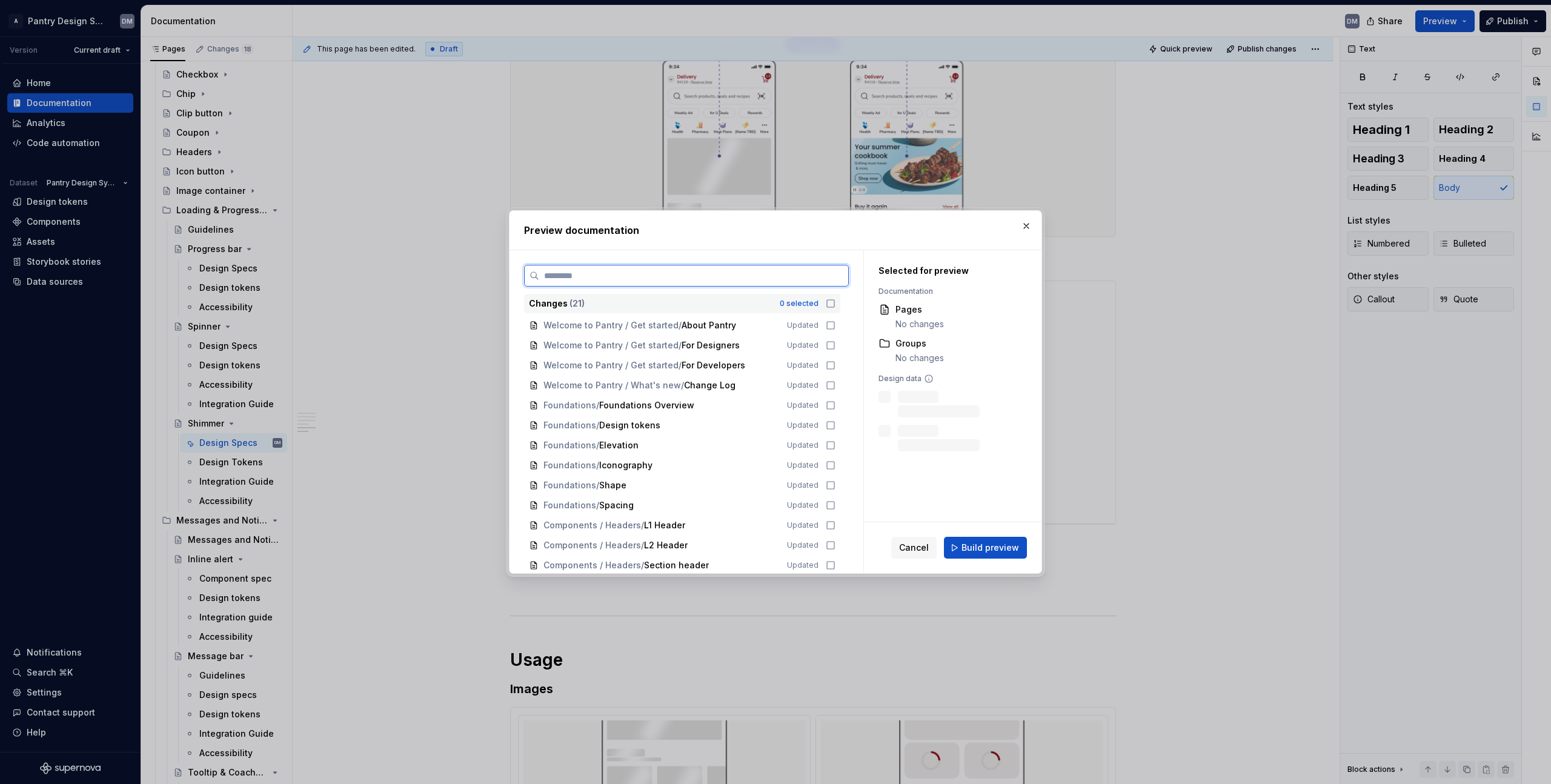
click at [732, 275] on input "search" at bounding box center [694, 276] width 309 height 12
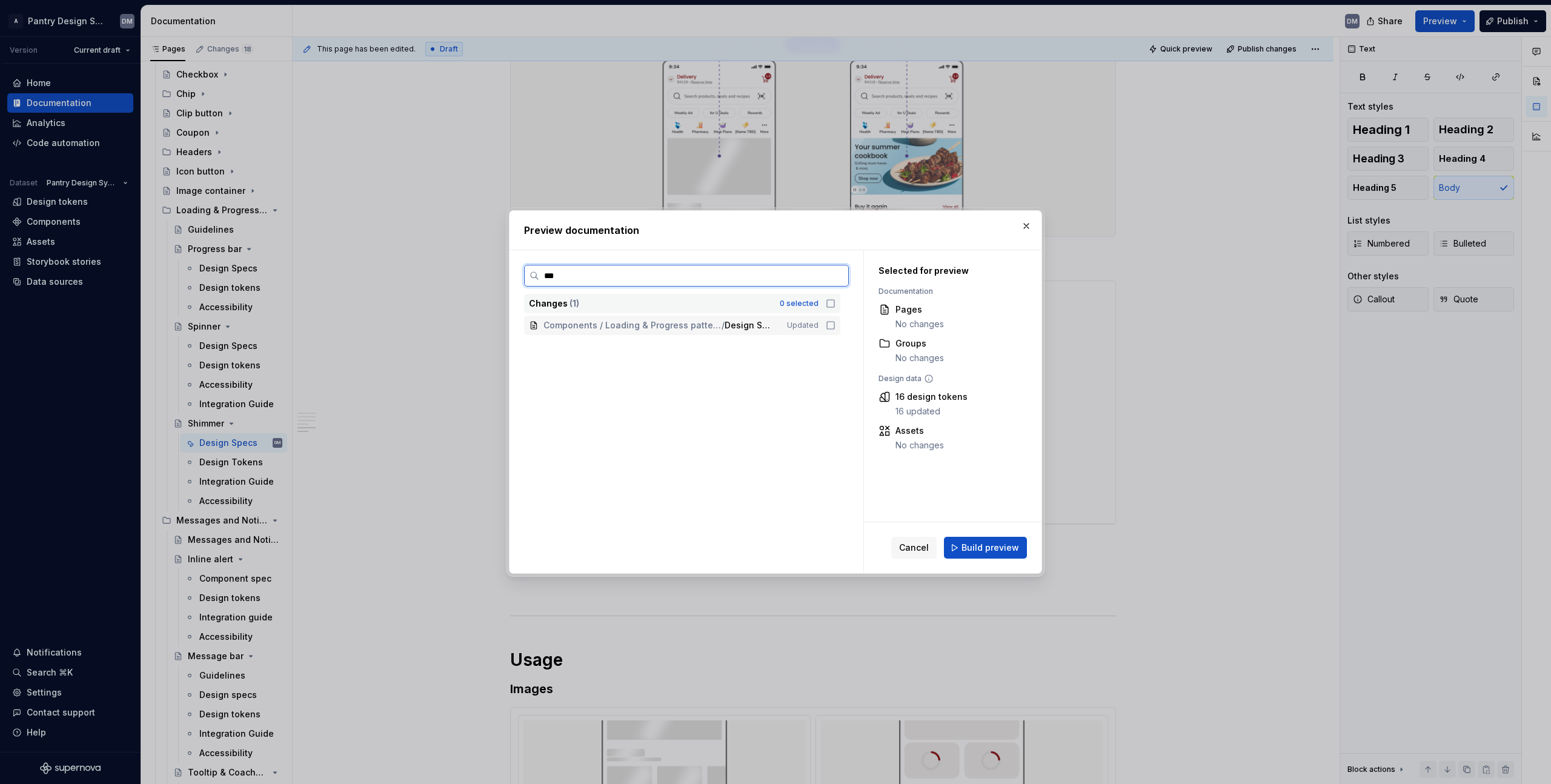
type input "****"
click at [826, 329] on icon at bounding box center [830, 325] width 9 height 9
click at [872, 424] on span "Build preview" at bounding box center [990, 548] width 58 height 12
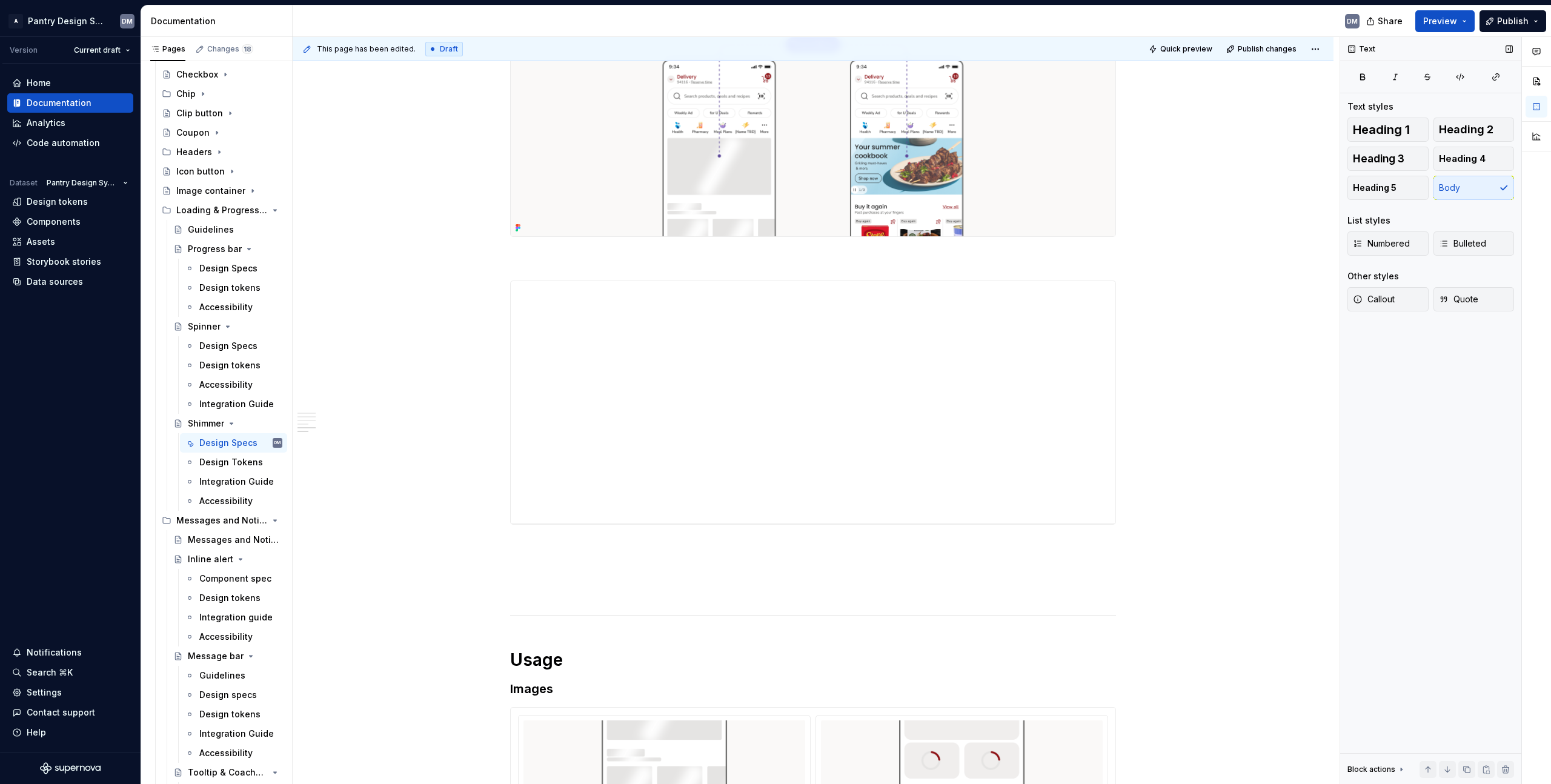
click at [872, 424] on div "Text Text styles Heading 1 Heading 2 Heading 3 Heading 4 Heading 5 Body List st…" at bounding box center [1431, 411] width 182 height 747
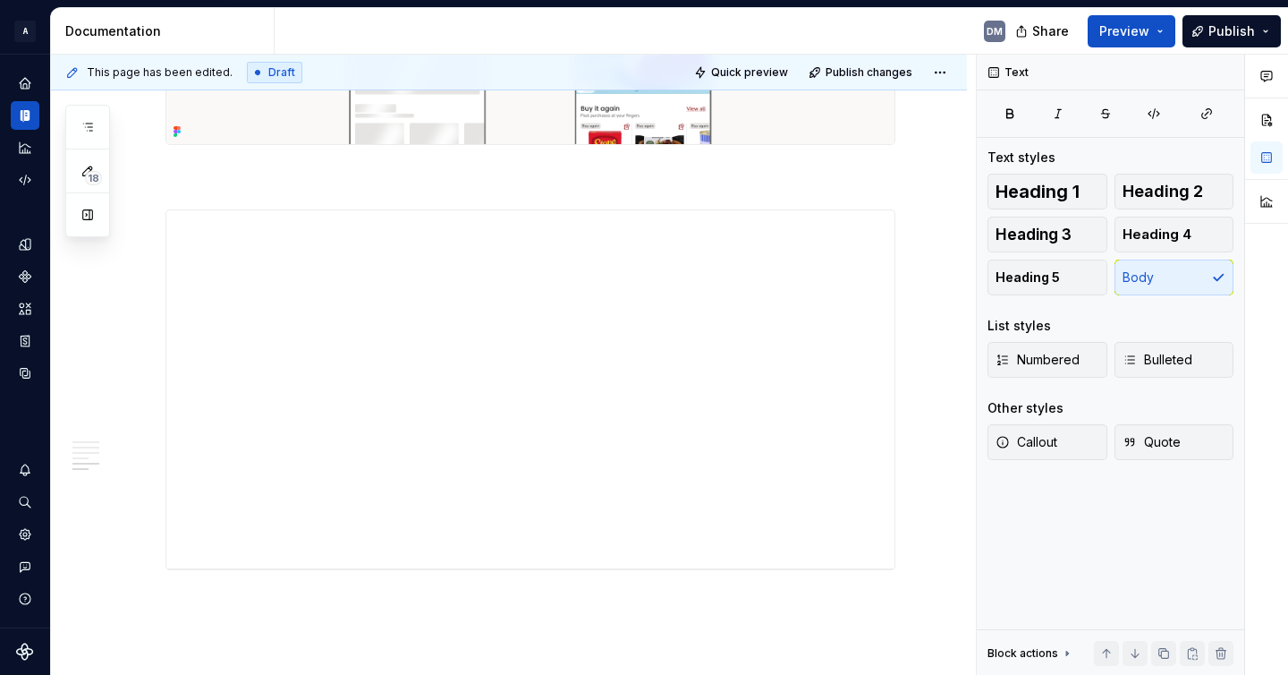
scroll to position [1989, 0]
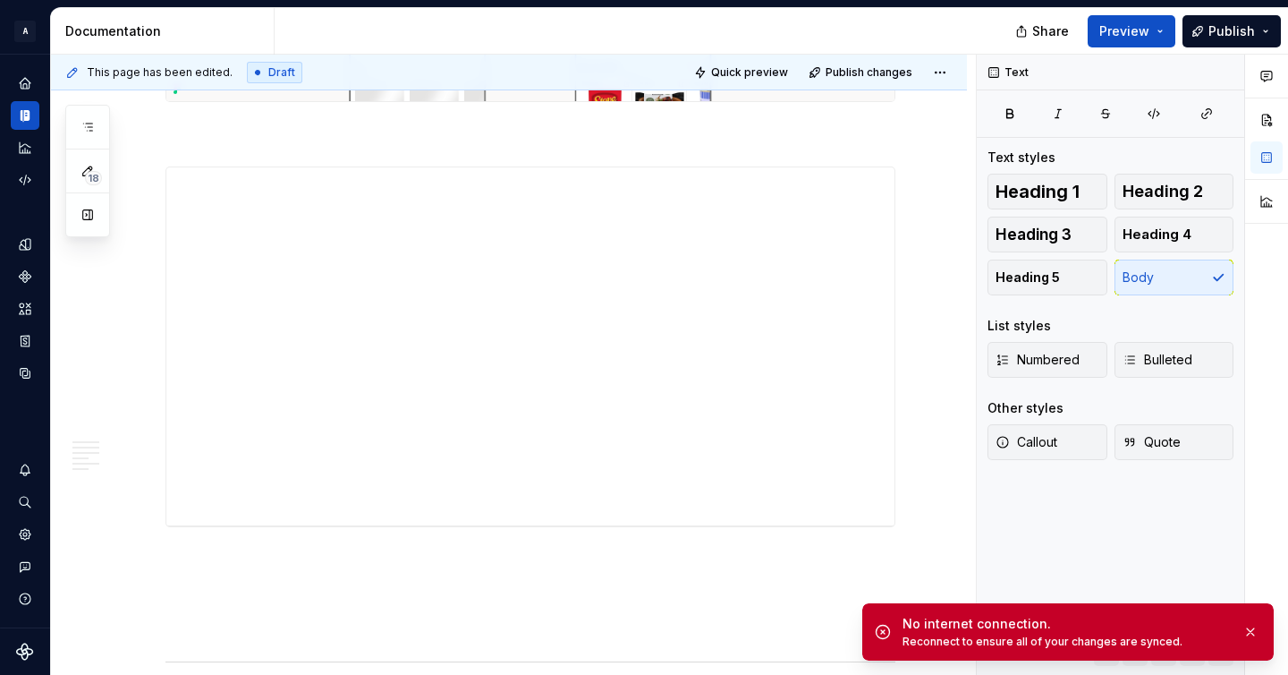
type textarea "*"
